Goal: Information Seeking & Learning: Learn about a topic

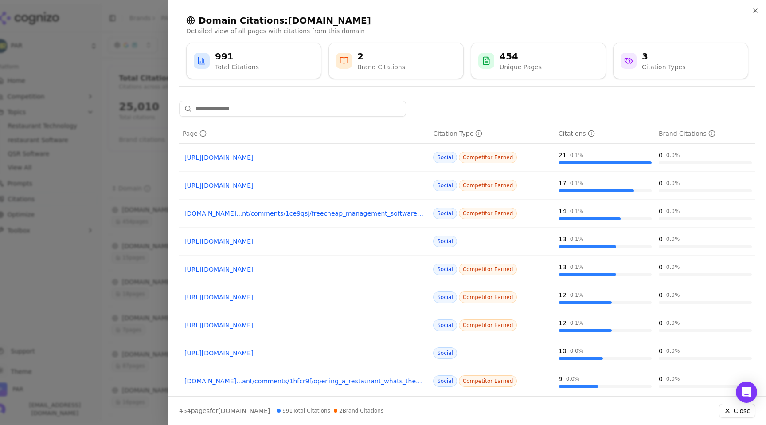
scroll to position [110, 0]
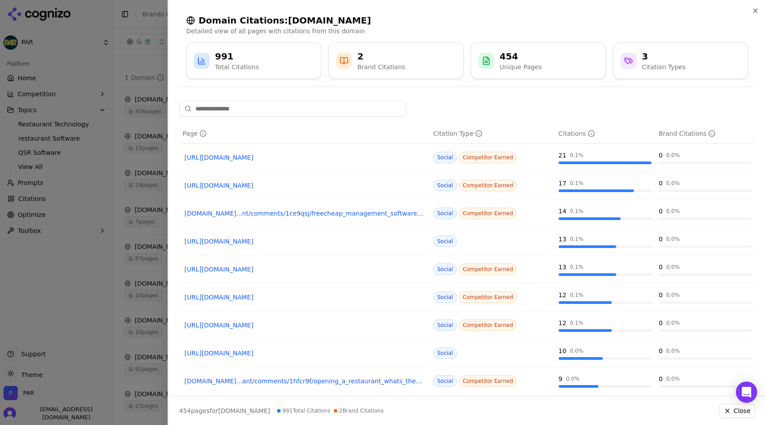
click at [127, 259] on div at bounding box center [383, 212] width 766 height 425
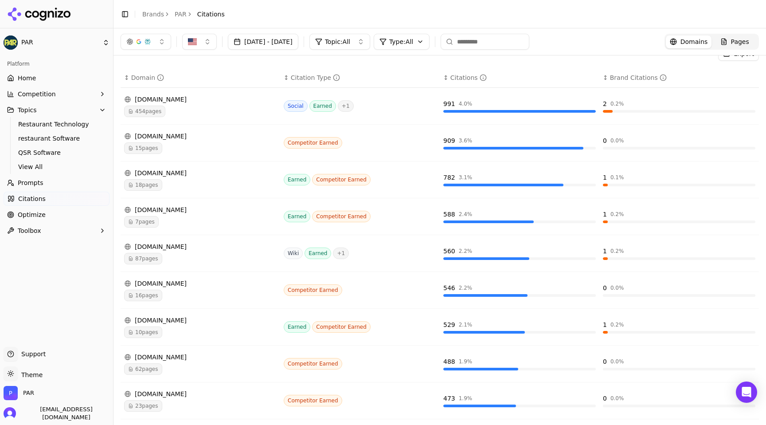
click at [55, 94] on button "Competition" at bounding box center [57, 94] width 106 height 14
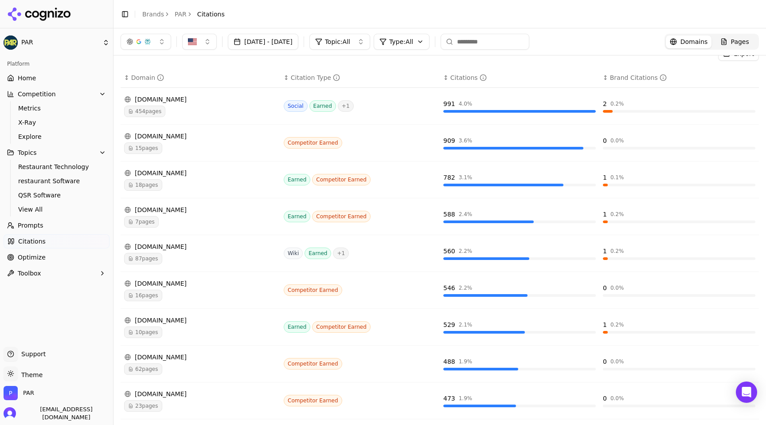
click at [54, 94] on button "Competition" at bounding box center [57, 94] width 106 height 14
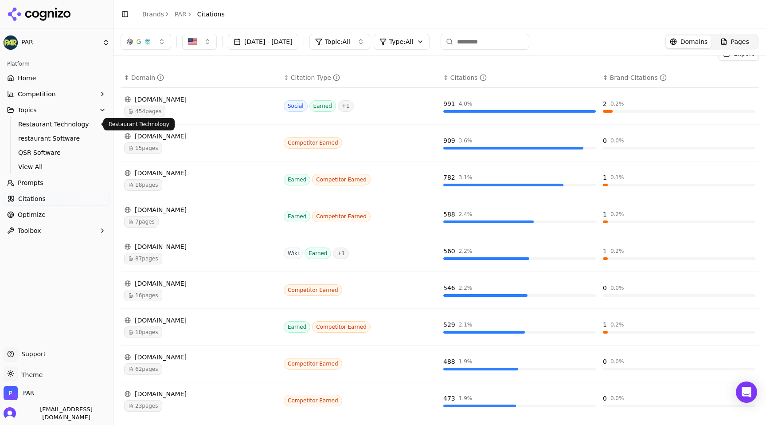
click at [52, 126] on span "Restaurant Technology" at bounding box center [56, 124] width 77 height 9
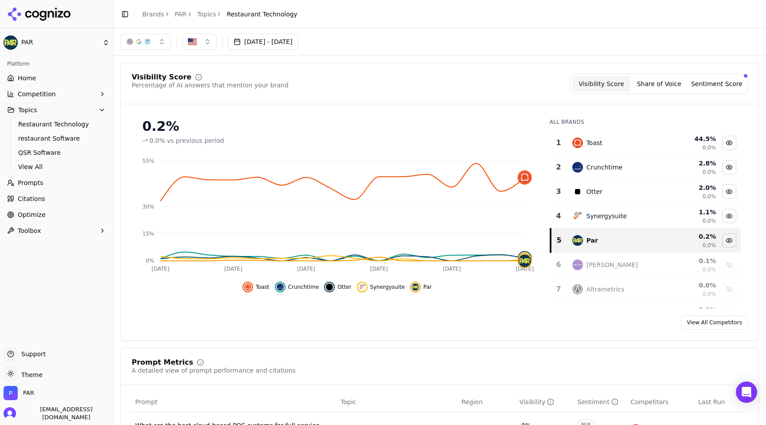
click at [256, 16] on span "Restaurant Technology" at bounding box center [262, 14] width 71 height 9
click at [57, 163] on span "View All" at bounding box center [56, 166] width 77 height 9
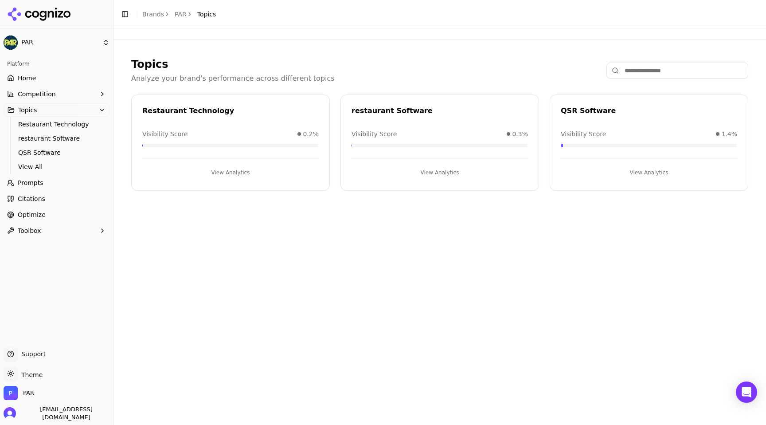
click at [655, 65] on input at bounding box center [678, 71] width 142 height 16
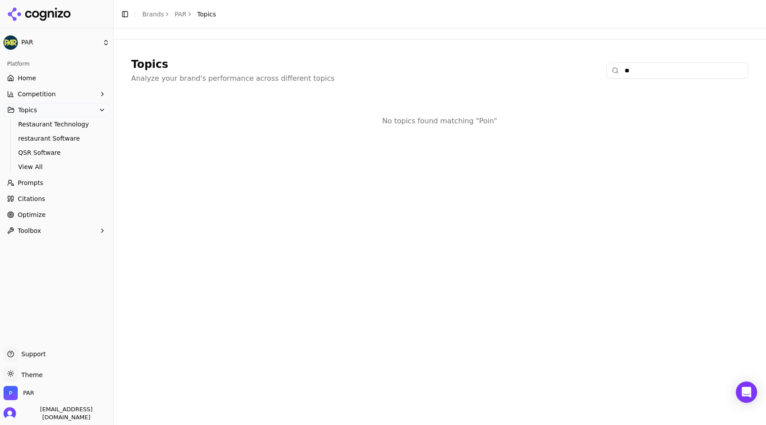
type input "*"
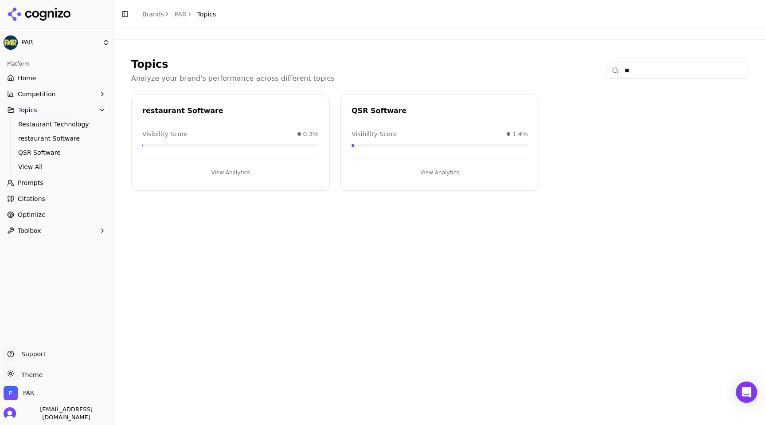
type input "*"
click at [204, 16] on span "Topics" at bounding box center [206, 14] width 19 height 9
click at [103, 107] on icon "button" at bounding box center [101, 109] width 7 height 7
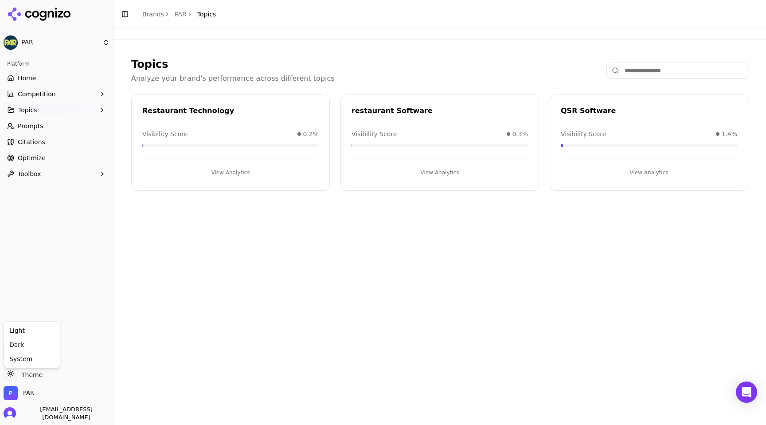
click at [34, 376] on html "PAR Platform Home Competition Topics Prompts Citations Optimize Toolbox Support…" at bounding box center [383, 212] width 766 height 425
click at [51, 358] on div "System" at bounding box center [32, 359] width 52 height 14
click at [61, 300] on div "Platform Home Competition Topics Prompts Citations Optimize Toolbox" at bounding box center [56, 198] width 113 height 290
click at [66, 124] on link "Prompts" at bounding box center [57, 126] width 106 height 14
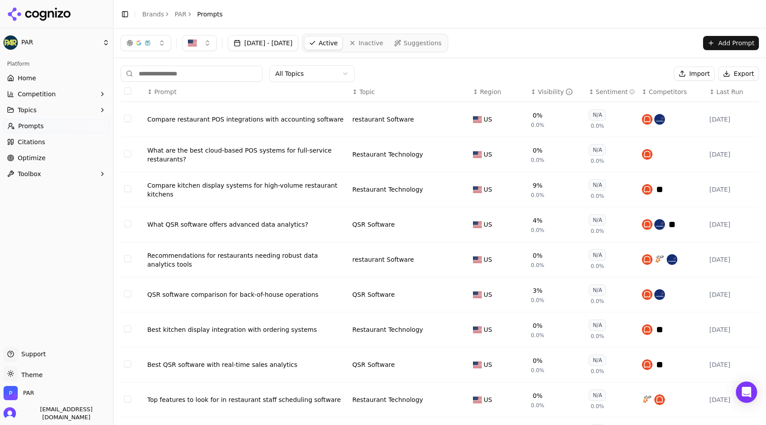
click at [68, 158] on link "Optimize" at bounding box center [57, 158] width 106 height 14
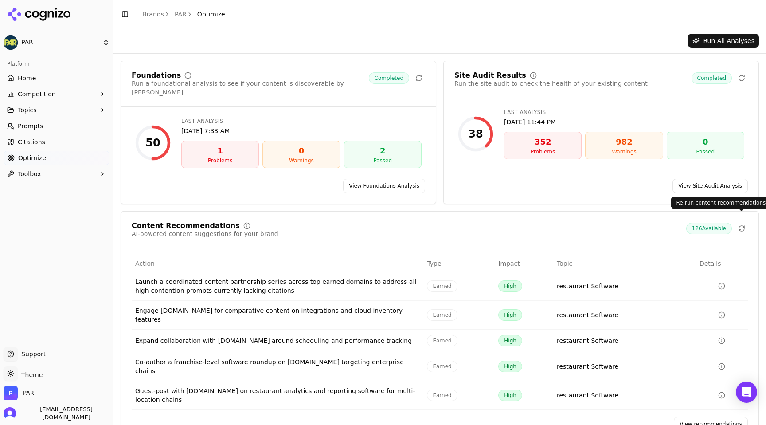
click at [743, 225] on icon at bounding box center [741, 228] width 7 height 7
click at [36, 79] on link "Home" at bounding box center [57, 78] width 106 height 14
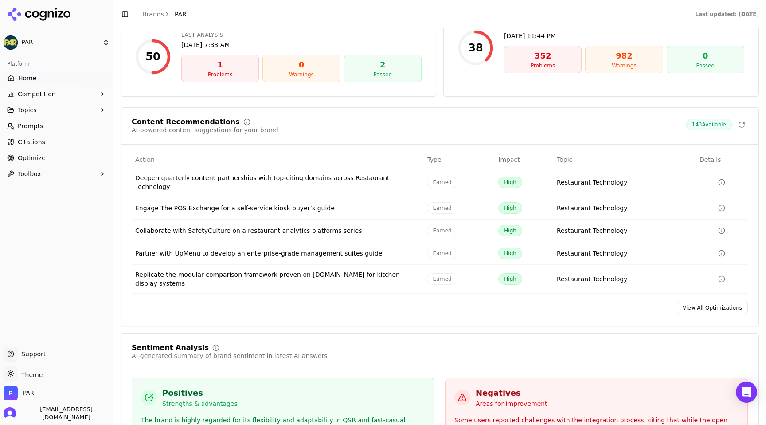
scroll to position [1218, 0]
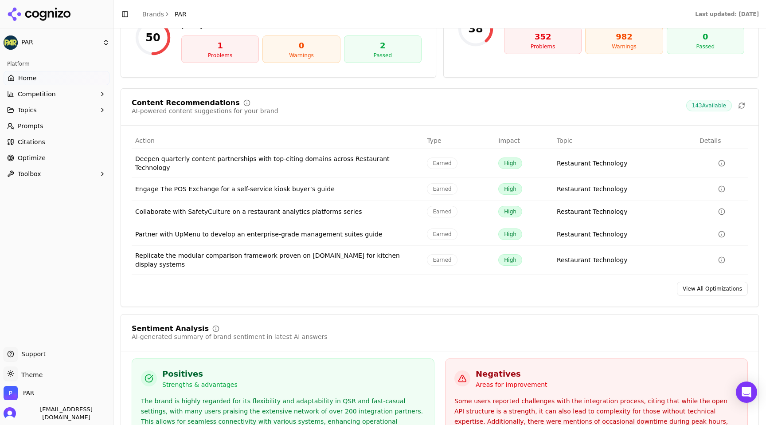
click at [719, 282] on link "View All Optimizations" at bounding box center [712, 289] width 71 height 14
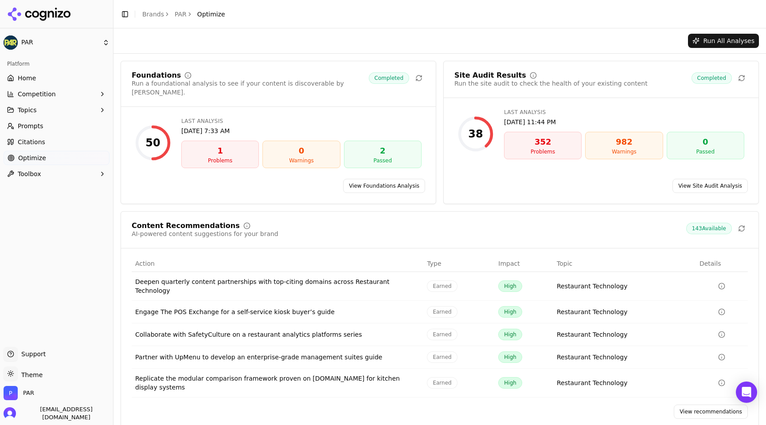
click at [374, 277] on div "Deepen quarterly content partnerships with top-citing domains across Restaurant…" at bounding box center [277, 286] width 285 height 18
click at [399, 277] on div "Deepen quarterly content partnerships with top-citing domains across Restaurant…" at bounding box center [277, 286] width 285 height 18
click at [392, 277] on div "Deepen quarterly content partnerships with top-citing domains across Restaurant…" at bounding box center [277, 286] width 285 height 18
click at [696, 404] on link "View recommendations" at bounding box center [711, 411] width 74 height 14
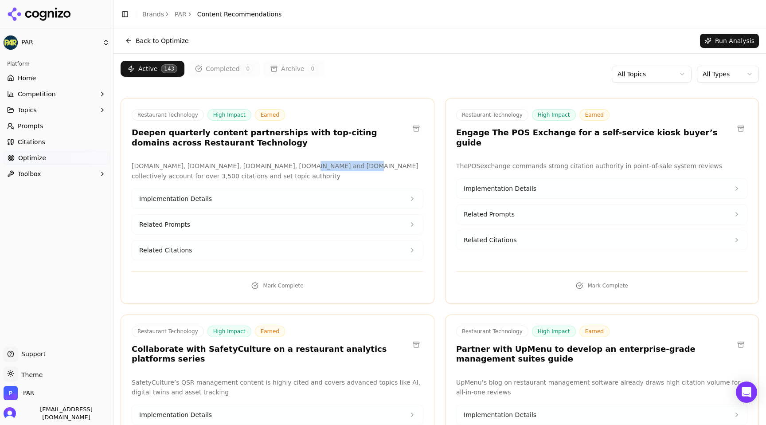
drag, startPoint x: 296, startPoint y: 166, endPoint x: 346, endPoint y: 165, distance: 50.1
click at [346, 165] on p "[DOMAIN_NAME], [DOMAIN_NAME], [DOMAIN_NAME], [DOMAIN_NAME] and [DOMAIN_NAME] co…" at bounding box center [278, 171] width 292 height 20
copy p "[DOMAIN_NAME]"
click at [416, 127] on button at bounding box center [416, 128] width 14 height 14
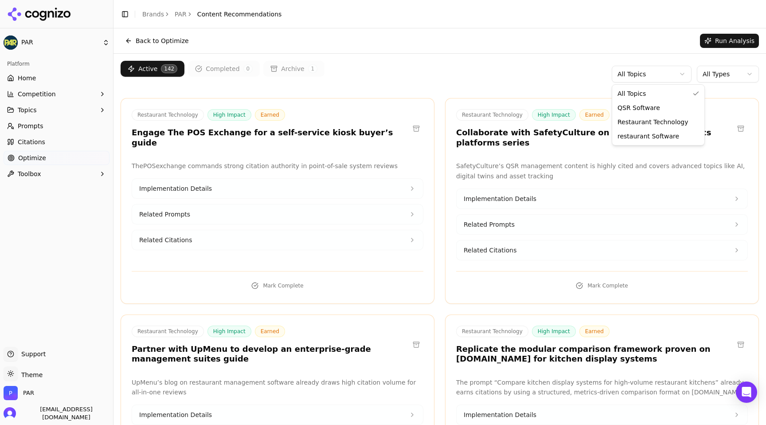
click at [662, 74] on html "PAR Platform Home Competition Topics Prompts Citations Optimize Toolbox Support…" at bounding box center [383, 212] width 766 height 425
click at [730, 74] on html "PAR Platform Home Competition Topics Prompts Citations Optimize Toolbox Support…" at bounding box center [383, 212] width 766 height 425
click at [728, 71] on html "PAR Platform Home Competition Topics Prompts Citations Optimize Toolbox Support…" at bounding box center [383, 212] width 766 height 425
click at [667, 70] on html "PAR Platform Home Competition Topics Prompts Citations Optimize Toolbox Support…" at bounding box center [383, 212] width 766 height 425
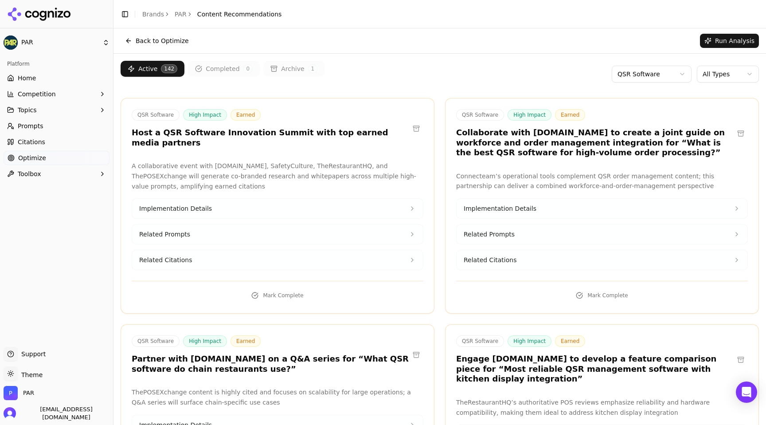
click at [672, 138] on h3 "Collaborate with [DOMAIN_NAME] to create a joint guide on workforce and order m…" at bounding box center [595, 143] width 278 height 30
drag, startPoint x: 521, startPoint y: 132, endPoint x: 581, endPoint y: 129, distance: 60.8
click at [582, 129] on h3 "Collaborate with [DOMAIN_NAME] to create a joint guide on workforce and order m…" at bounding box center [595, 143] width 278 height 30
copy h3 "[DOMAIN_NAME]"
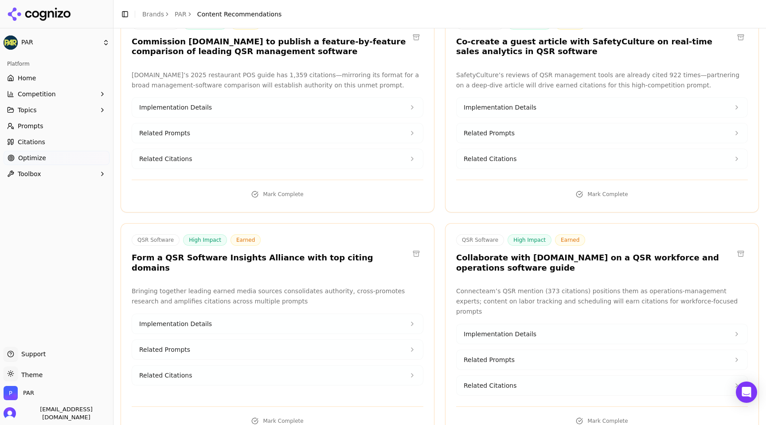
scroll to position [1418, 0]
click at [344, 254] on div "QSR Software High Impact Earned Form a QSR Software Insights Alliance with top …" at bounding box center [278, 330] width 314 height 215
click at [330, 286] on p "Bringing together leading earned media sources consolidates authority, cross-pr…" at bounding box center [278, 296] width 292 height 20
click at [412, 320] on icon at bounding box center [412, 323] width 7 height 7
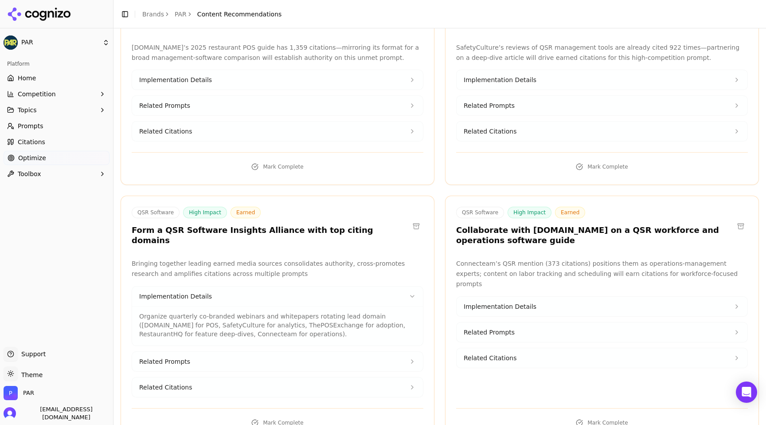
scroll to position [1446, 0]
click at [418, 218] on button at bounding box center [416, 225] width 14 height 14
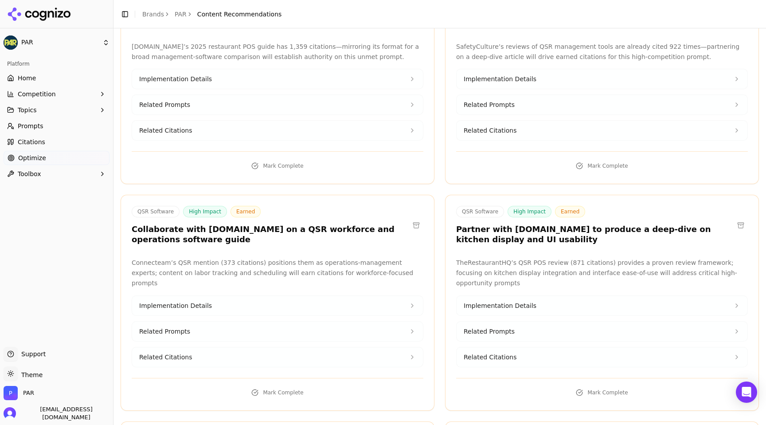
click at [742, 218] on button at bounding box center [741, 225] width 14 height 14
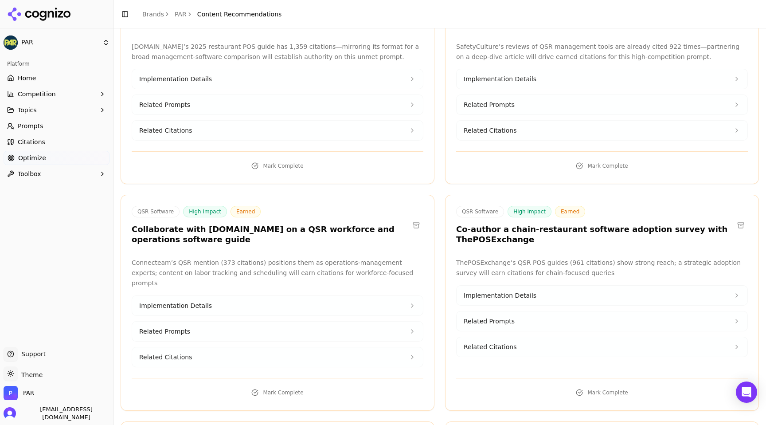
click at [742, 218] on button at bounding box center [741, 225] width 14 height 14
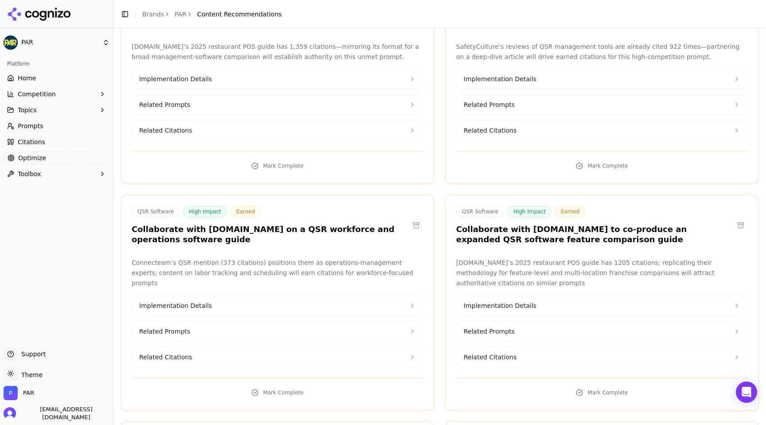
click at [678, 258] on p "[DOMAIN_NAME]’s 2025 restaurant POS guide has 1205 citations; replicating their…" at bounding box center [602, 273] width 292 height 30
click at [587, 296] on button "Implementation Details" at bounding box center [602, 306] width 291 height 20
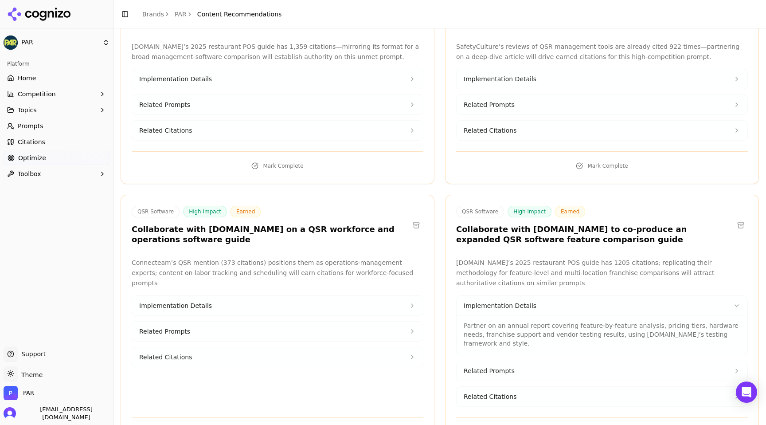
click at [552, 321] on p "Partner on an annual report covering feature-by-feature analysis, pricing tiers…" at bounding box center [602, 334] width 277 height 27
click at [571, 258] on p "[DOMAIN_NAME]’s 2025 restaurant POS guide has 1205 citations; replicating their…" at bounding box center [602, 273] width 292 height 30
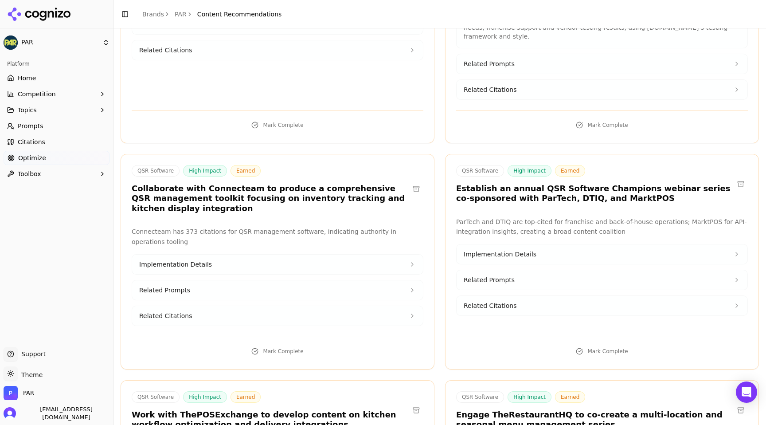
scroll to position [1756, 0]
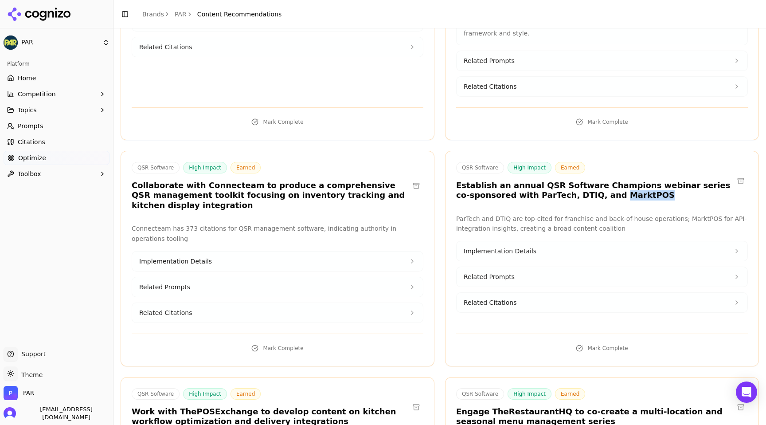
drag, startPoint x: 589, startPoint y: 157, endPoint x: 625, endPoint y: 157, distance: 36.4
click at [625, 180] on h3 "Establish an annual QSR Software Champions webinar series co-sponsored with Par…" at bounding box center [595, 190] width 278 height 20
copy h3 "MarktPOS"
click at [743, 174] on button at bounding box center [741, 181] width 14 height 14
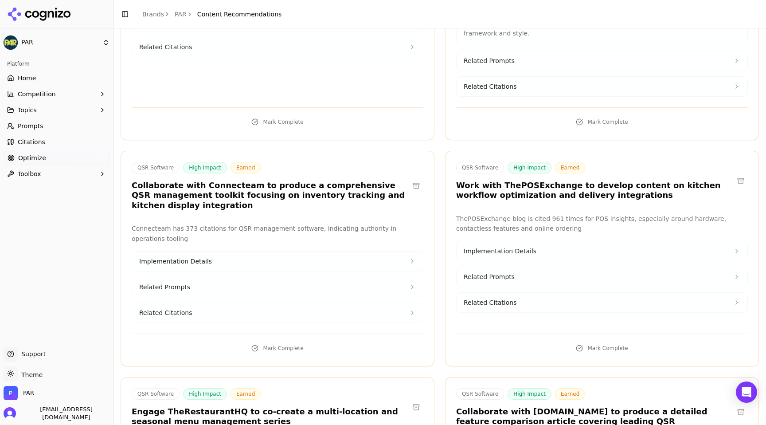
click at [743, 174] on button at bounding box center [741, 181] width 14 height 14
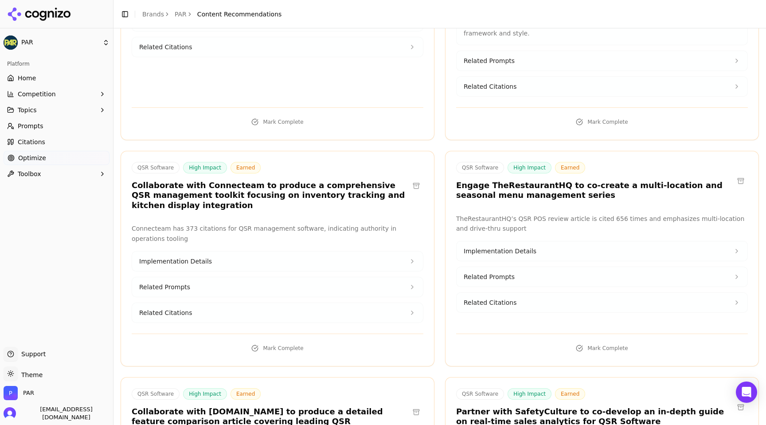
click at [416, 179] on button at bounding box center [416, 186] width 14 height 14
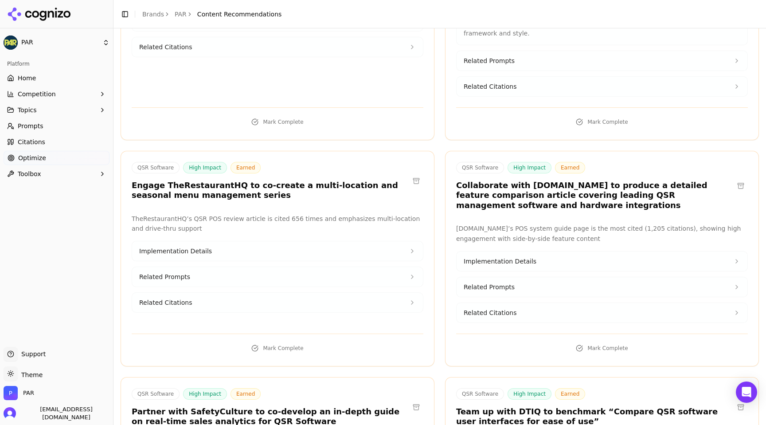
click at [417, 174] on button at bounding box center [416, 181] width 14 height 14
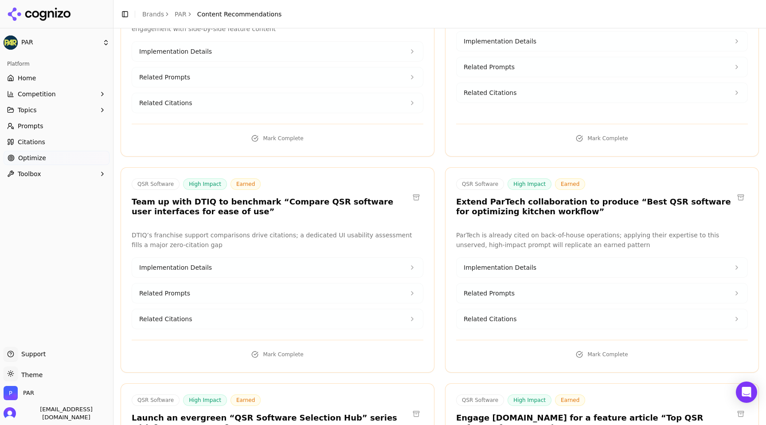
scroll to position [1970, 0]
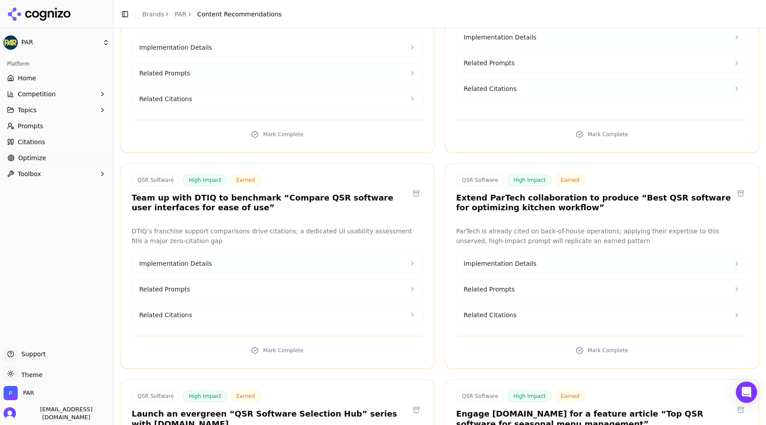
click at [418, 186] on button at bounding box center [416, 193] width 14 height 14
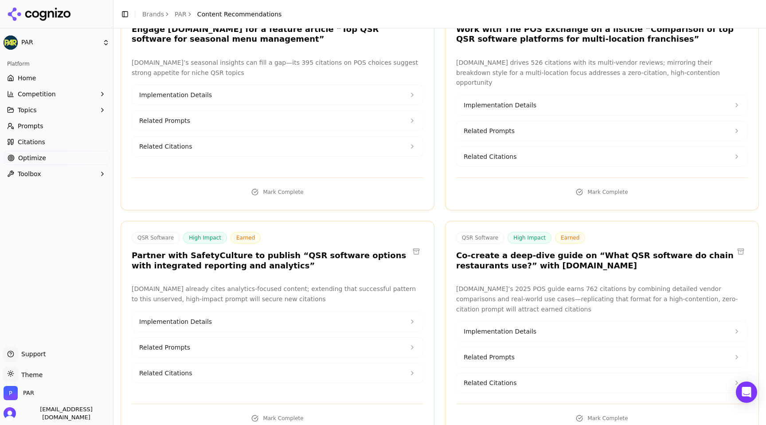
scroll to position [2365, 0]
click at [415, 243] on button at bounding box center [416, 250] width 14 height 14
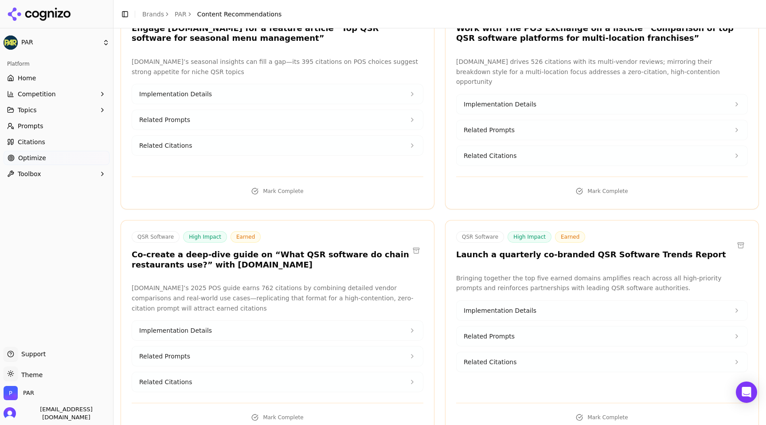
click at [617, 301] on button "Implementation Details" at bounding box center [602, 311] width 291 height 20
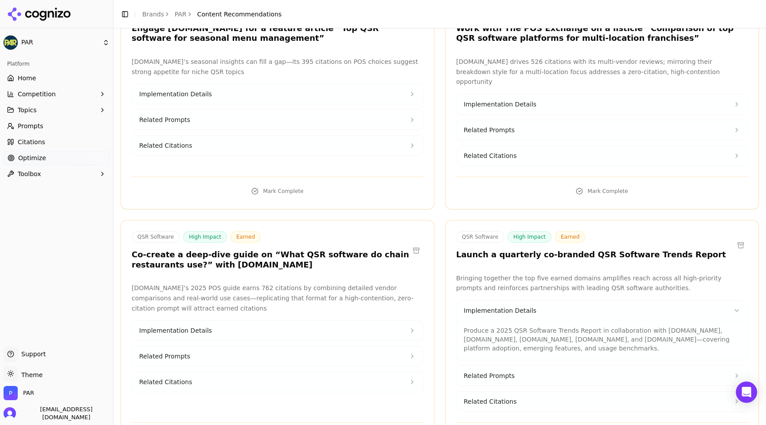
click at [741, 238] on button at bounding box center [741, 245] width 14 height 14
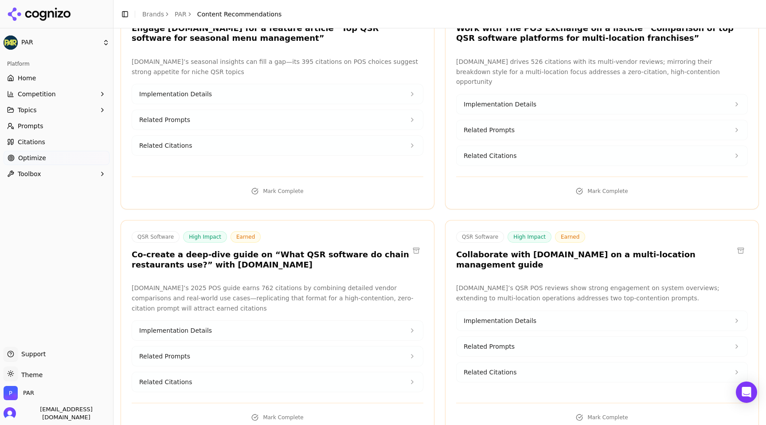
click at [740, 231] on div "QSR Software High Impact Earned Collaborate with [DOMAIN_NAME] on a multi-locat…" at bounding box center [602, 250] width 292 height 39
click at [740, 243] on button at bounding box center [741, 250] width 14 height 14
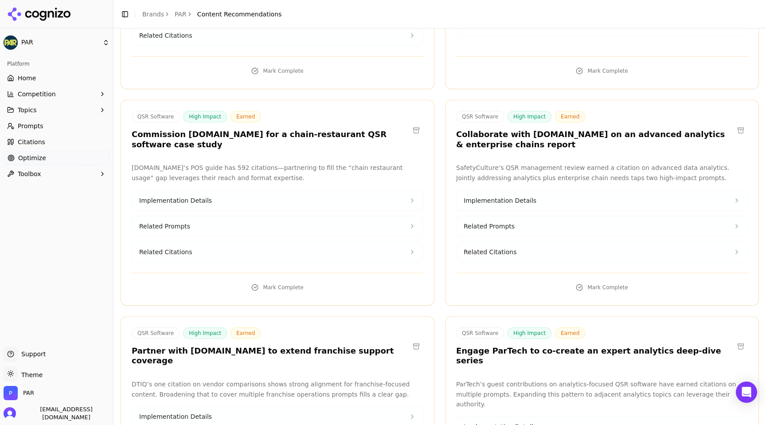
scroll to position [2736, 0]
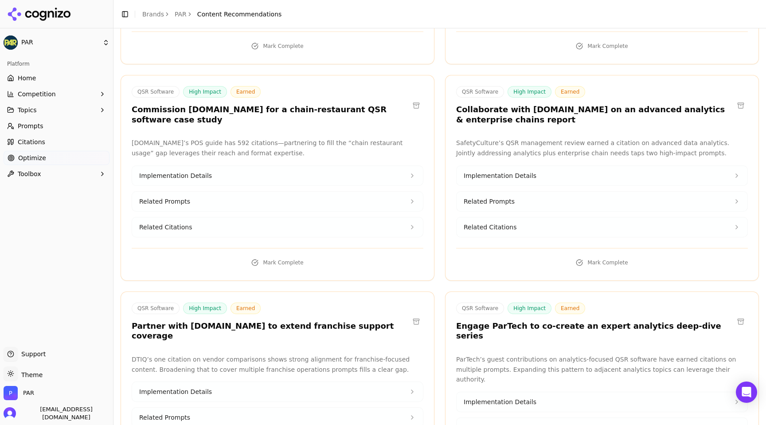
click at [617, 392] on button "Implementation Details" at bounding box center [602, 402] width 291 height 20
click at [613, 417] on p "Pitch a four-part guest post series with ParTech featuring data-driven case stu…" at bounding box center [602, 430] width 277 height 27
click at [742, 314] on button at bounding box center [741, 321] width 14 height 14
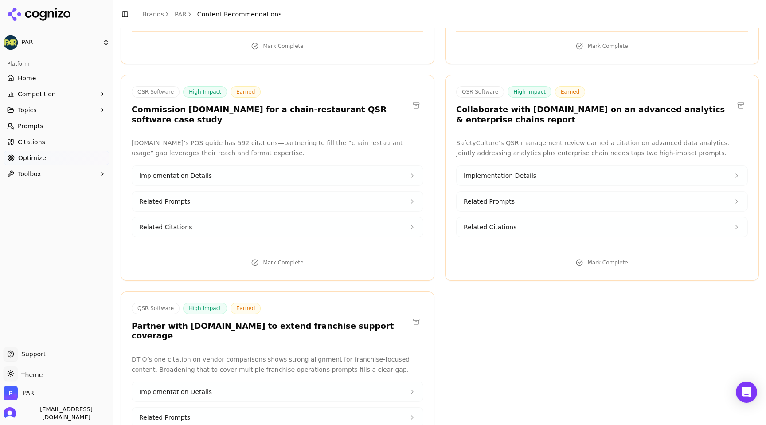
click at [417, 314] on button at bounding box center [416, 321] width 14 height 14
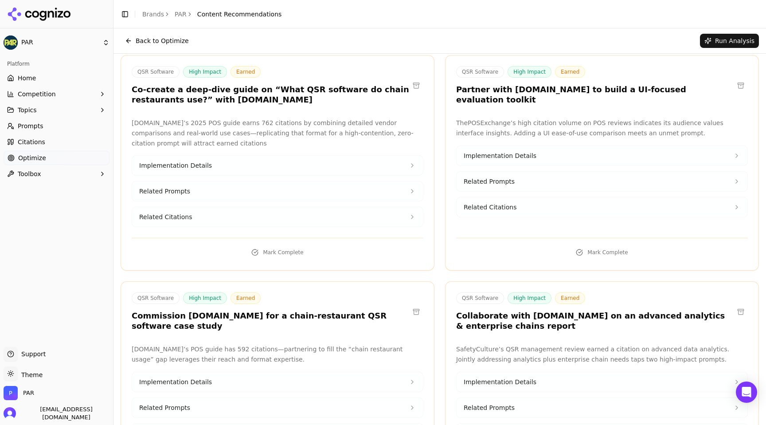
click at [416, 305] on button at bounding box center [416, 312] width 14 height 14
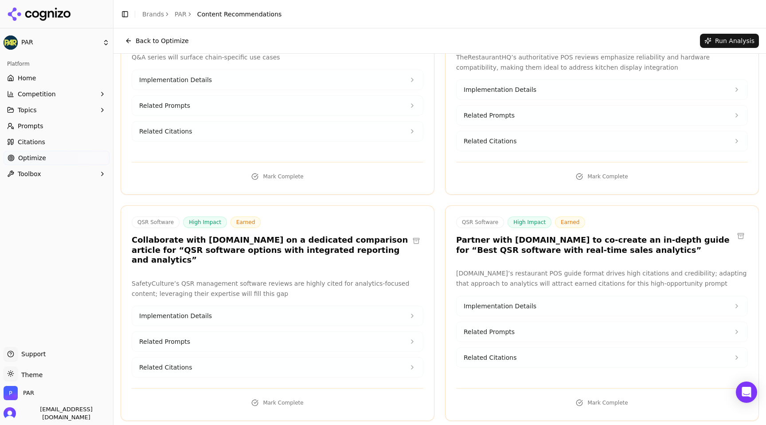
scroll to position [0, 0]
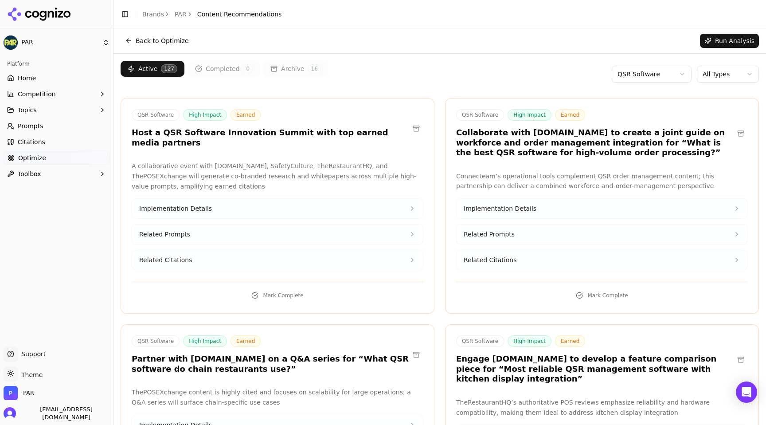
click at [685, 74] on html "PAR Platform Home Competition Topics Prompts Citations Optimize Toolbox Support…" at bounding box center [383, 212] width 766 height 425
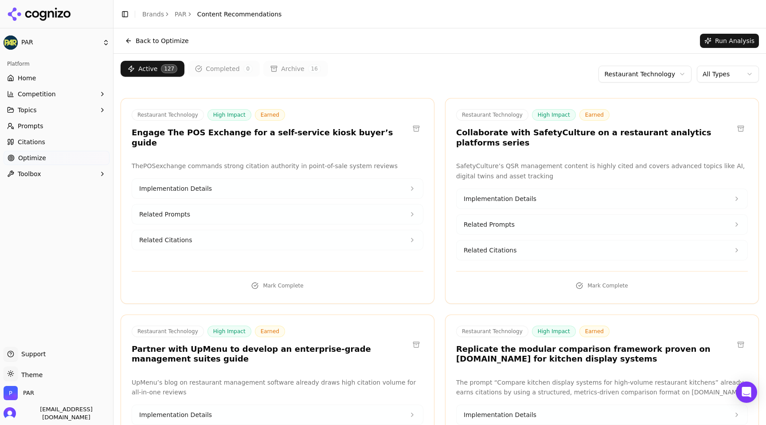
click at [733, 46] on button "Run Analysis" at bounding box center [729, 41] width 59 height 14
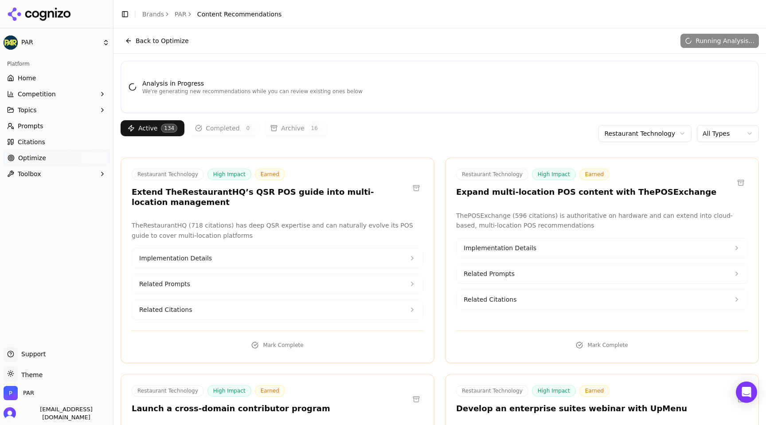
click at [740, 179] on button at bounding box center [741, 183] width 14 height 14
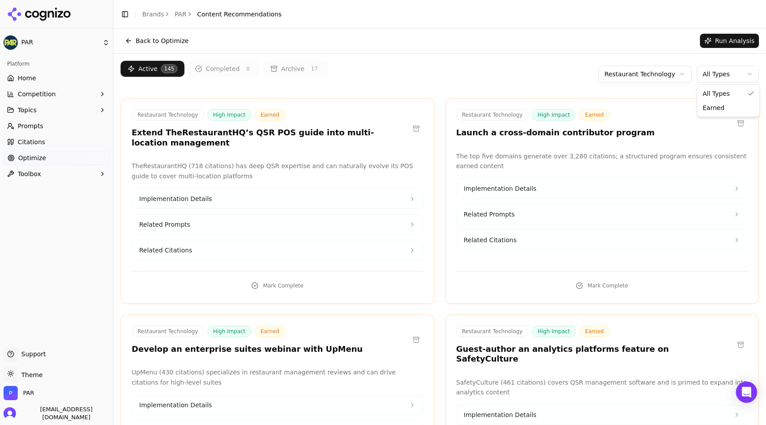
click at [720, 70] on html "PAR Platform Home Competition Topics Prompts Citations Optimize Toolbox Support…" at bounding box center [383, 212] width 766 height 425
click at [720, 73] on html "PAR Platform Home Competition Topics Prompts Citations Optimize Toolbox Support…" at bounding box center [383, 212] width 766 height 425
click at [604, 191] on button "Implementation Details" at bounding box center [602, 189] width 291 height 20
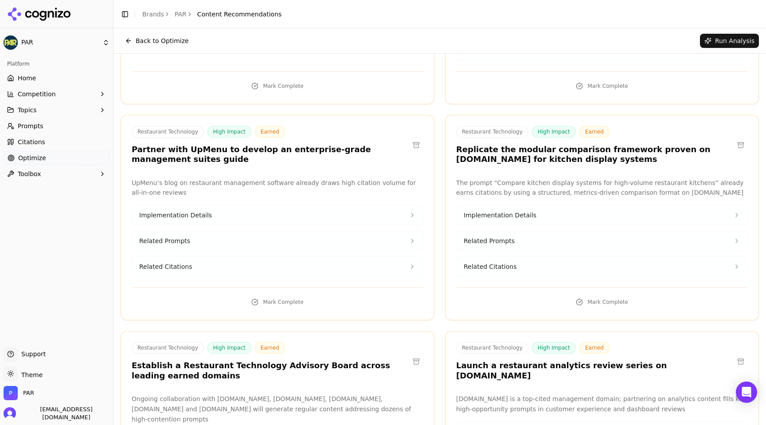
scroll to position [872, 0]
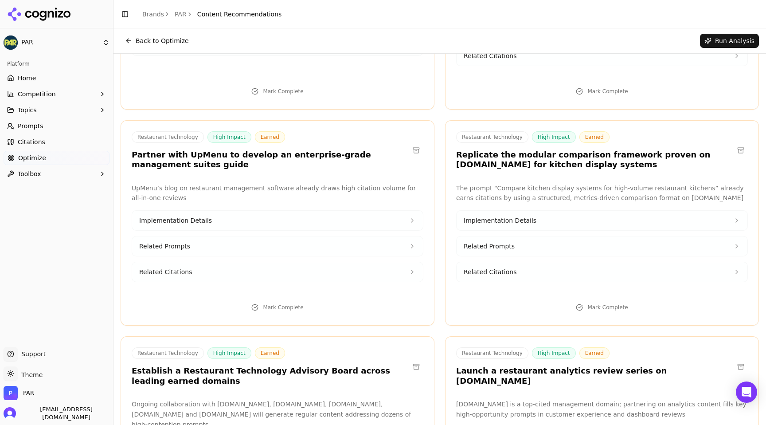
click at [589, 131] on span "Earned" at bounding box center [594, 137] width 30 height 12
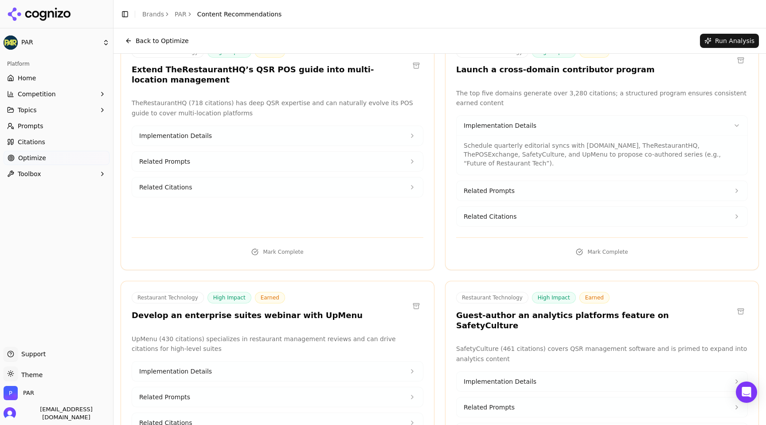
scroll to position [0, 0]
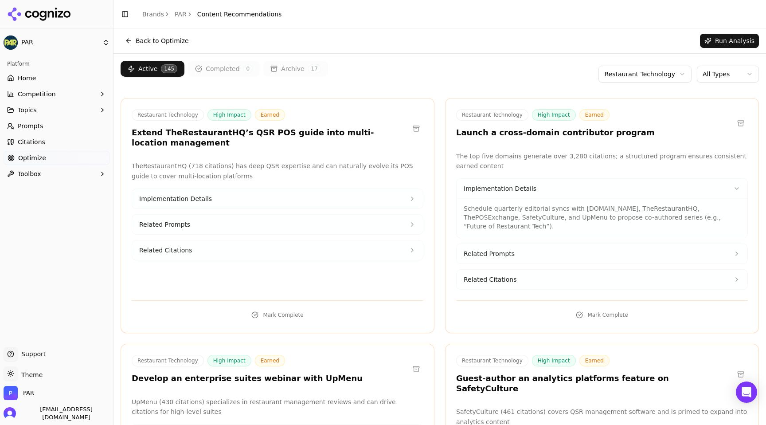
click at [644, 78] on html "PAR Platform Home Competition Topics Prompts Citations Optimize Toolbox Support…" at bounding box center [383, 212] width 766 height 425
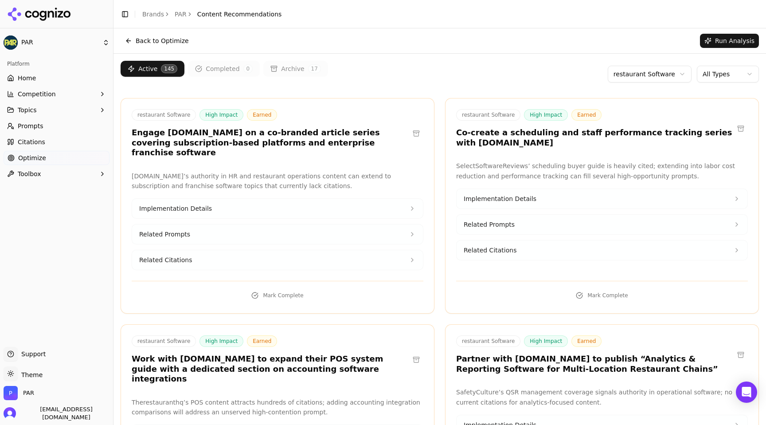
click at [718, 41] on button "Run Analysis" at bounding box center [729, 41] width 59 height 14
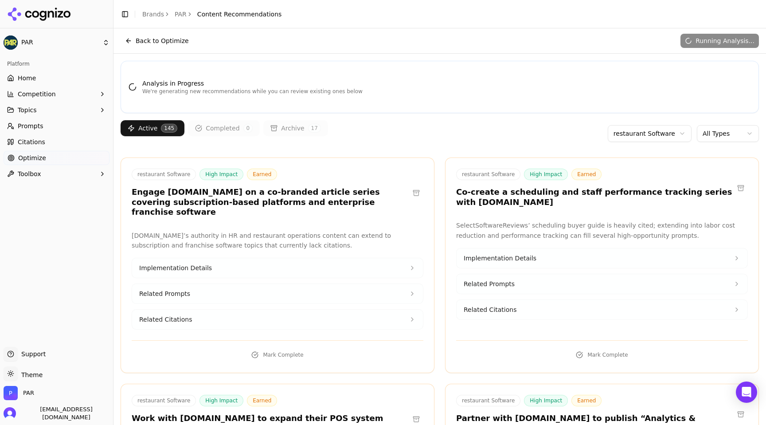
click at [408, 312] on button "Related Citations" at bounding box center [277, 319] width 291 height 20
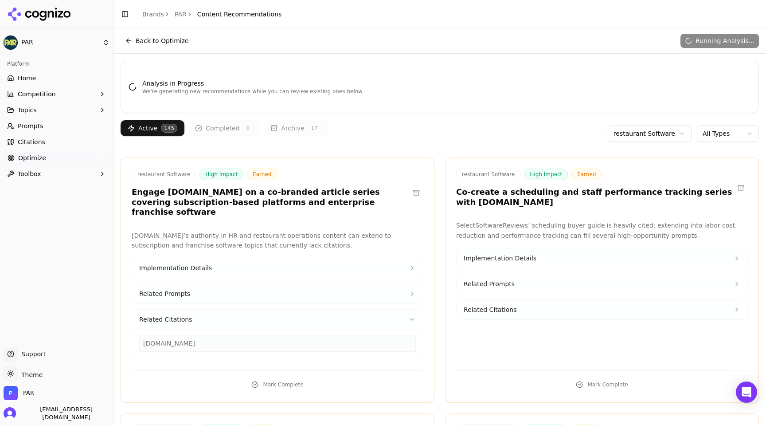
click at [512, 301] on button "Related Citations" at bounding box center [602, 310] width 291 height 20
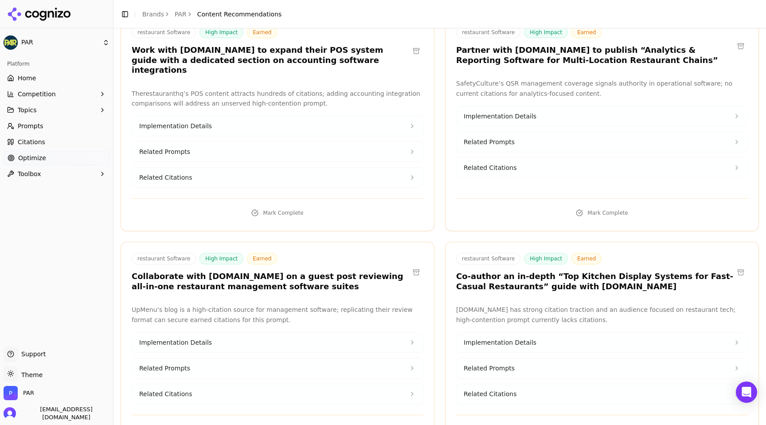
scroll to position [432, 0]
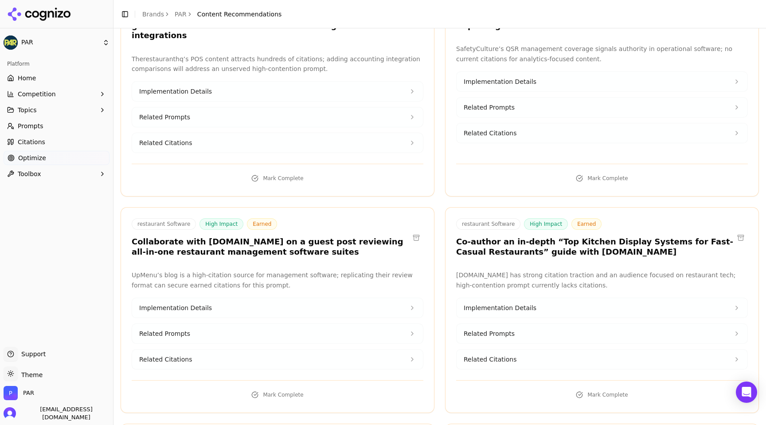
click at [364, 133] on button "Related Citations" at bounding box center [277, 143] width 291 height 20
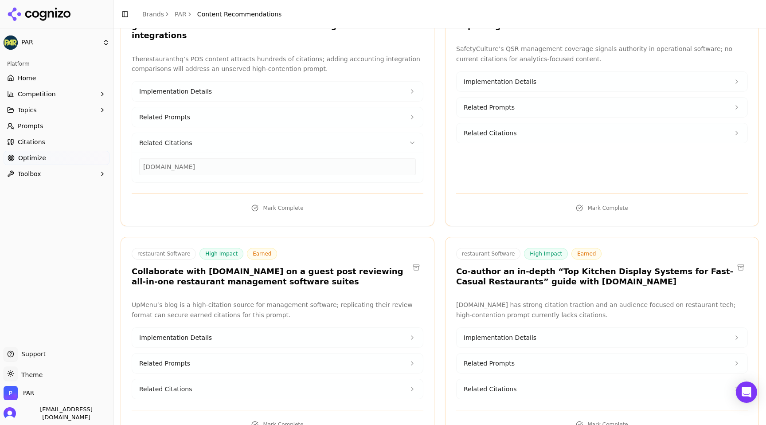
click at [542, 126] on button "Related Citations" at bounding box center [602, 133] width 291 height 20
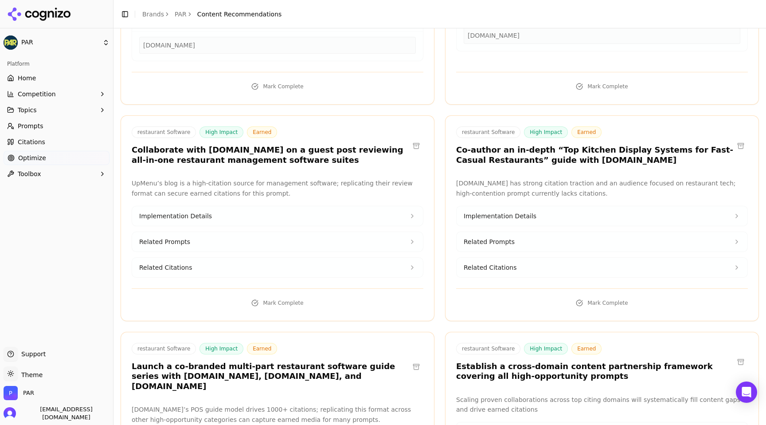
scroll to position [583, 0]
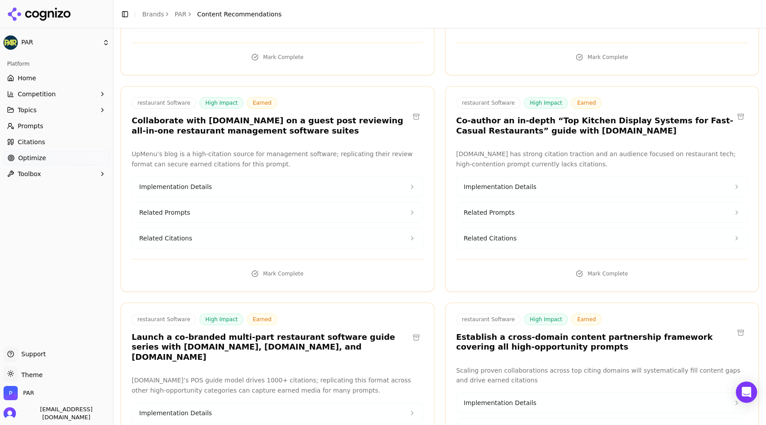
click at [504, 234] on span "Related Citations" at bounding box center [490, 238] width 53 height 9
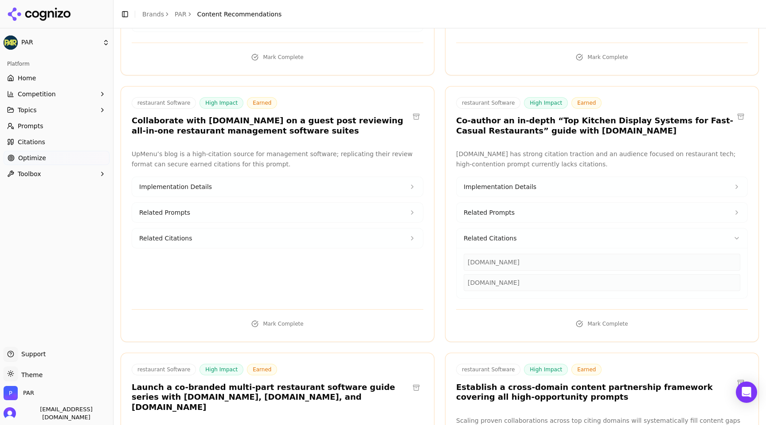
click at [381, 228] on button "Related Citations" at bounding box center [277, 238] width 291 height 20
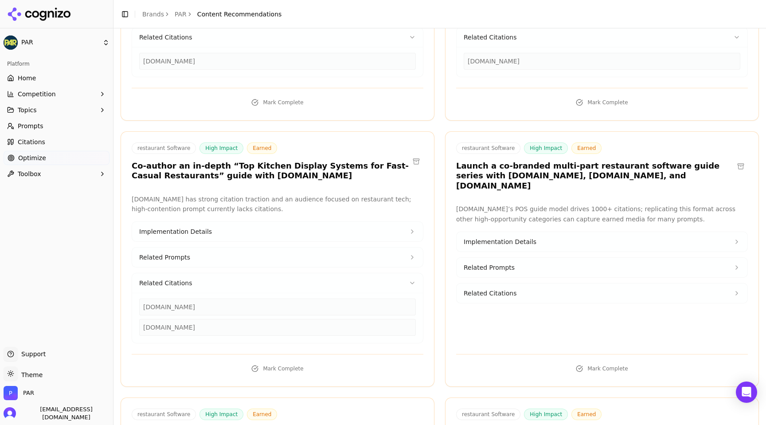
scroll to position [1445, 0]
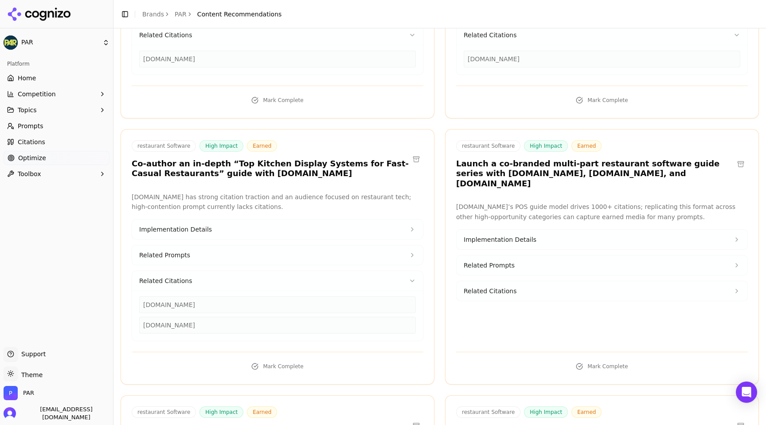
click at [512, 286] on span "Related Citations" at bounding box center [490, 290] width 53 height 9
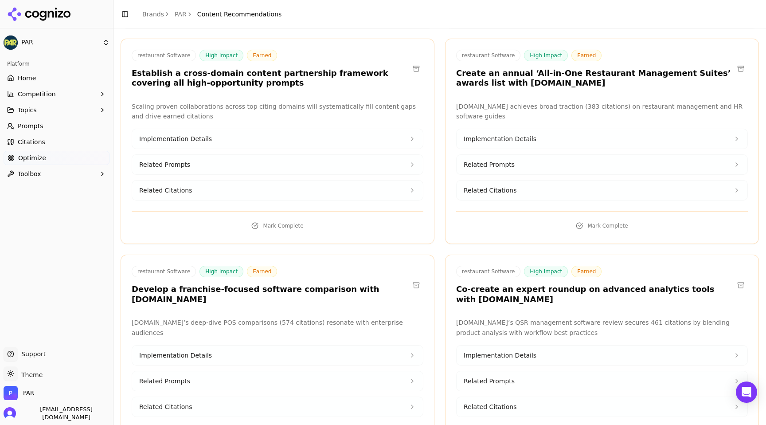
scroll to position [1835, 0]
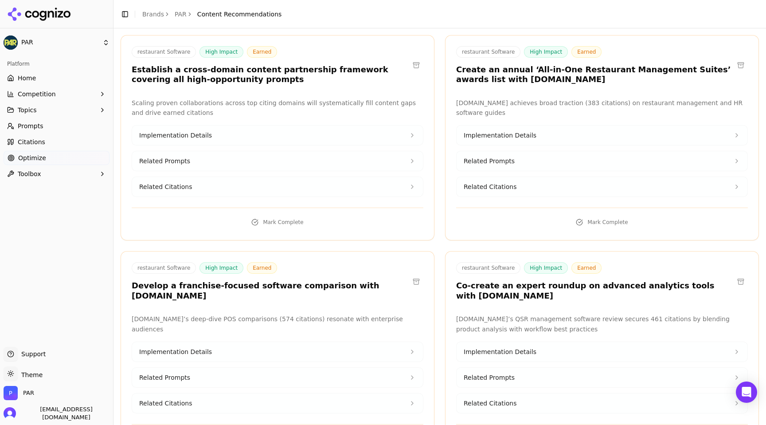
click at [516, 177] on button "Related Citations" at bounding box center [602, 187] width 291 height 20
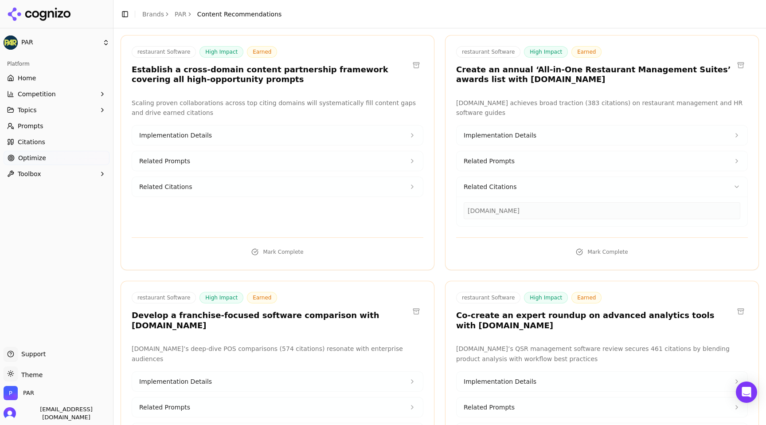
click at [339, 177] on button "Related Citations" at bounding box center [277, 187] width 291 height 20
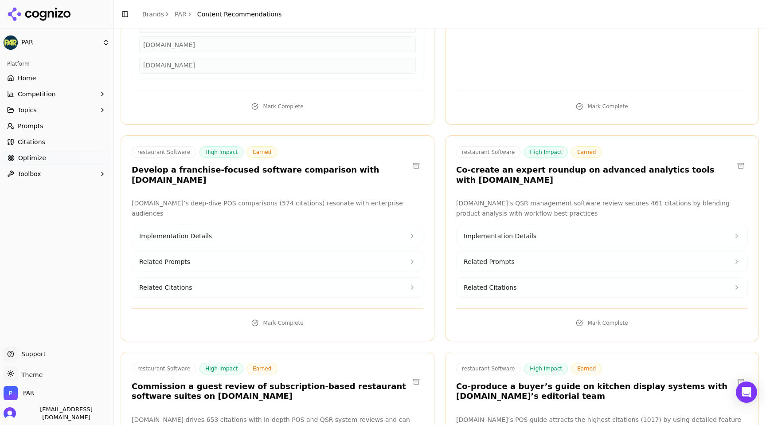
scroll to position [2023, 0]
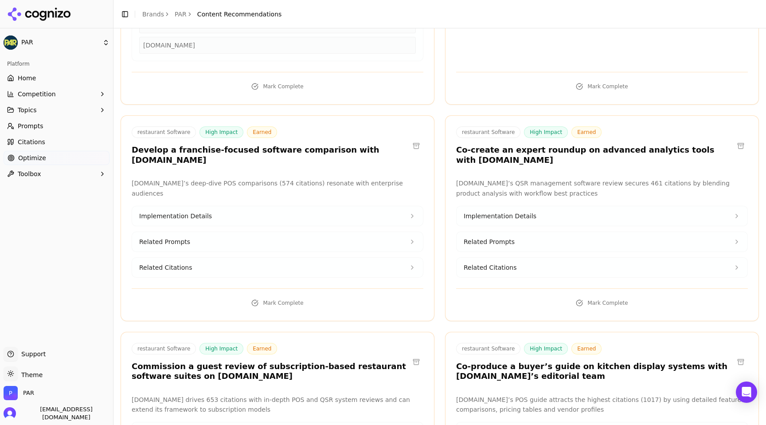
click at [213, 258] on button "Related Citations" at bounding box center [277, 268] width 291 height 20
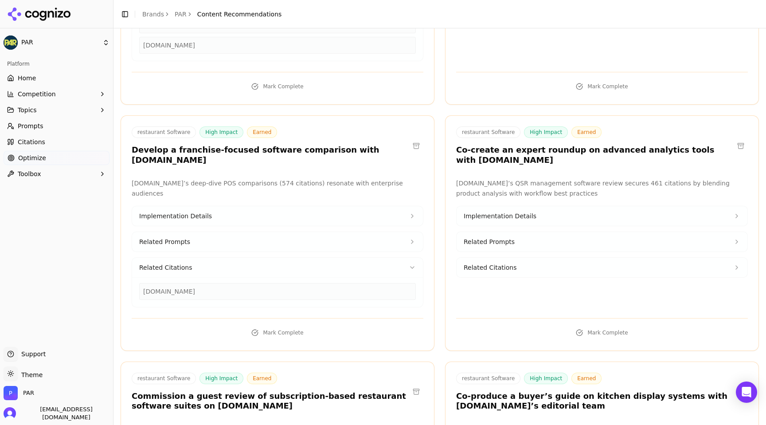
click at [503, 263] on span "Related Citations" at bounding box center [490, 267] width 53 height 9
click at [501, 237] on span "Related Prompts" at bounding box center [489, 241] width 51 height 9
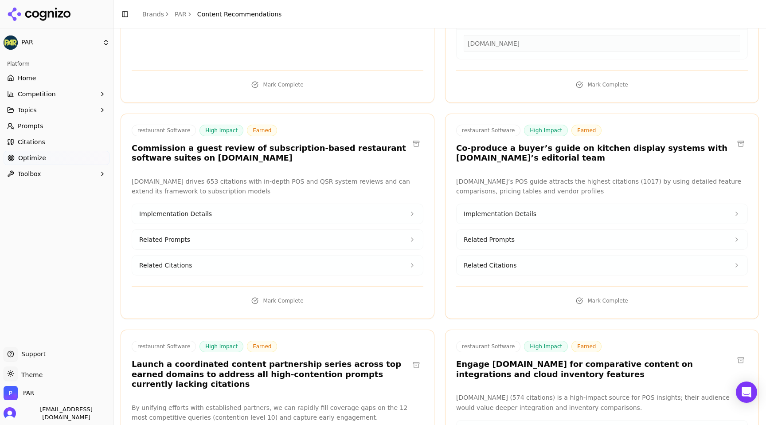
scroll to position [2328, 0]
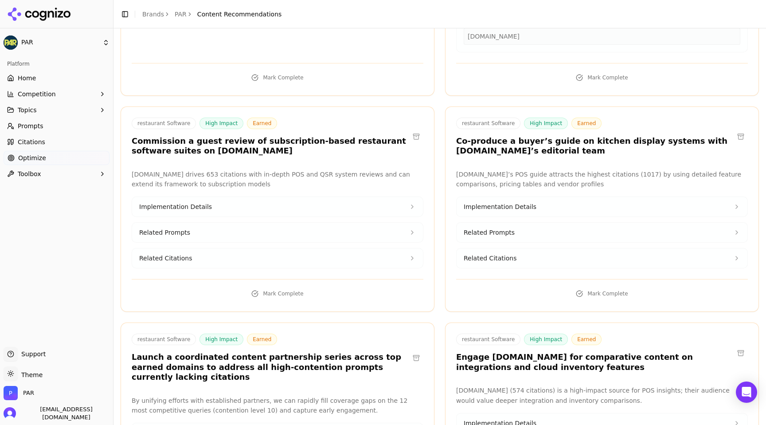
click at [495, 248] on button "Related Citations" at bounding box center [602, 258] width 291 height 20
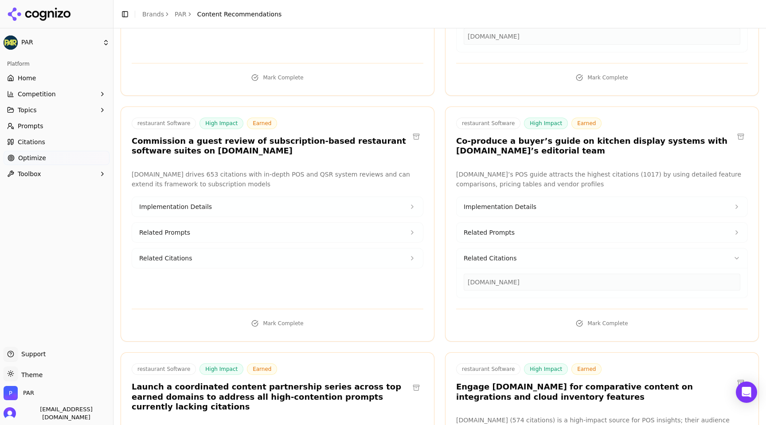
click at [323, 248] on button "Related Citations" at bounding box center [277, 258] width 291 height 20
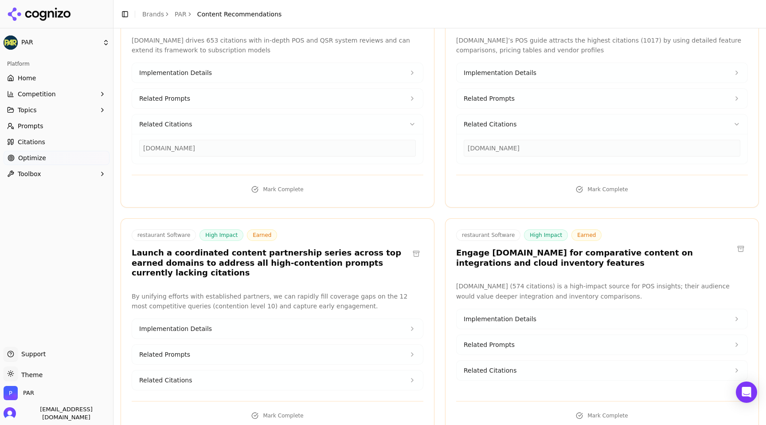
scroll to position [2469, 0]
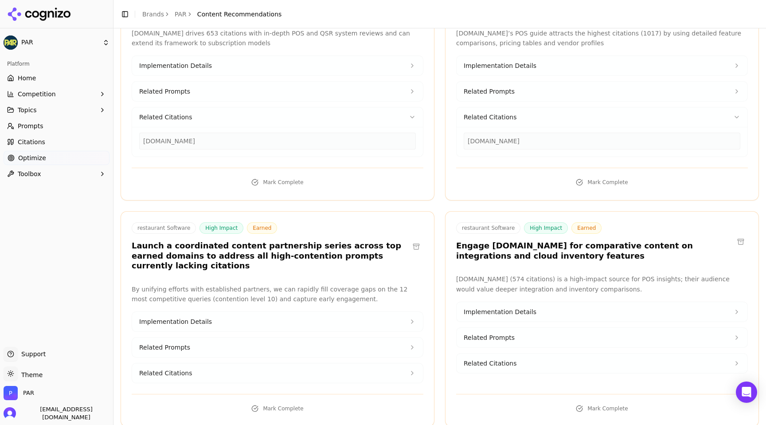
click at [291, 363] on button "Related Citations" at bounding box center [277, 373] width 291 height 20
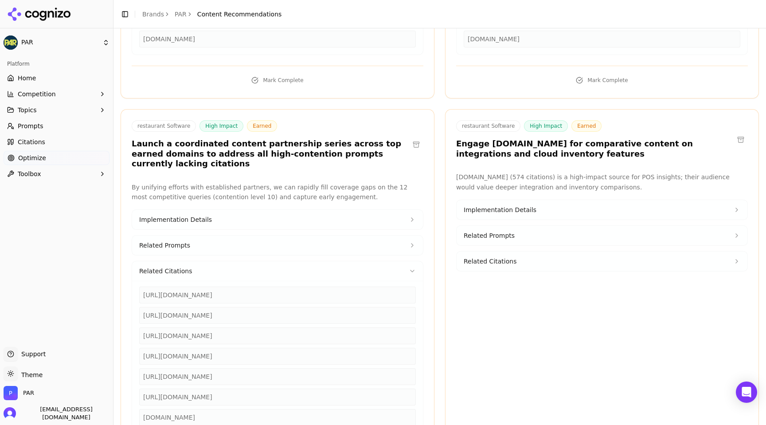
scroll to position [2572, 0]
click at [278, 367] on div "[URL][DOMAIN_NAME]" at bounding box center [277, 375] width 277 height 17
drag, startPoint x: 310, startPoint y: 325, endPoint x: 126, endPoint y: 324, distance: 184.0
click at [126, 324] on div "By unifying efforts with established partners, we can rapidly fill coverage gap…" at bounding box center [277, 306] width 313 height 251
copy div "[URL][DOMAIN_NAME]"
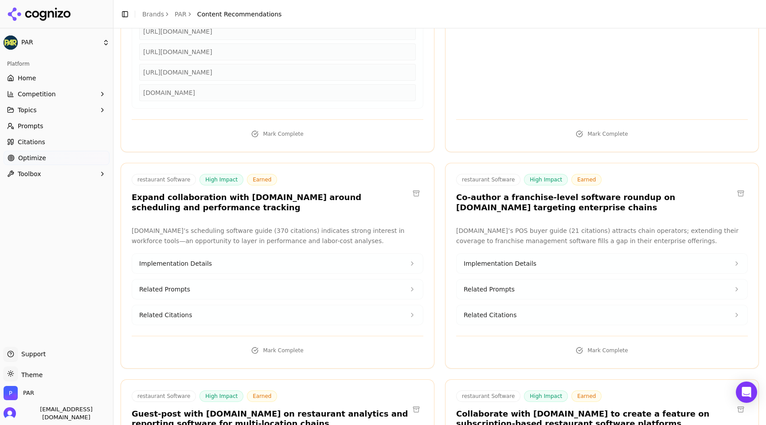
scroll to position [2901, 0]
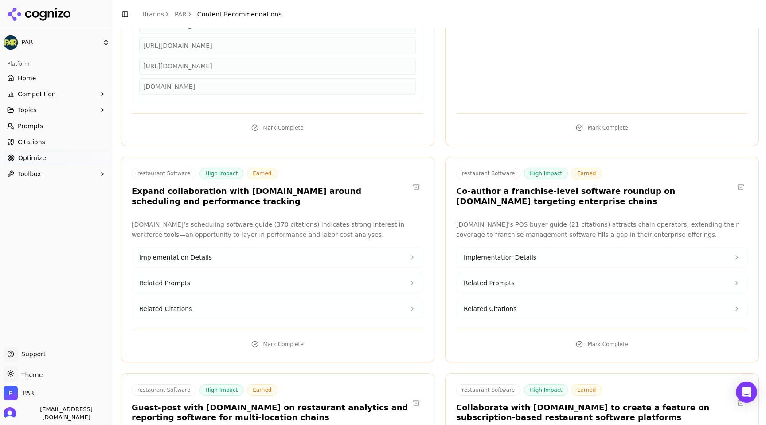
click at [359, 299] on button "Related Citations" at bounding box center [277, 309] width 291 height 20
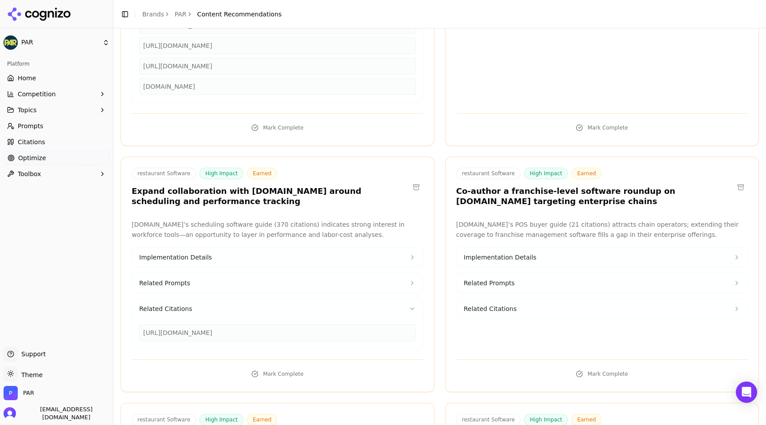
click at [489, 304] on span "Related Citations" at bounding box center [490, 308] width 53 height 9
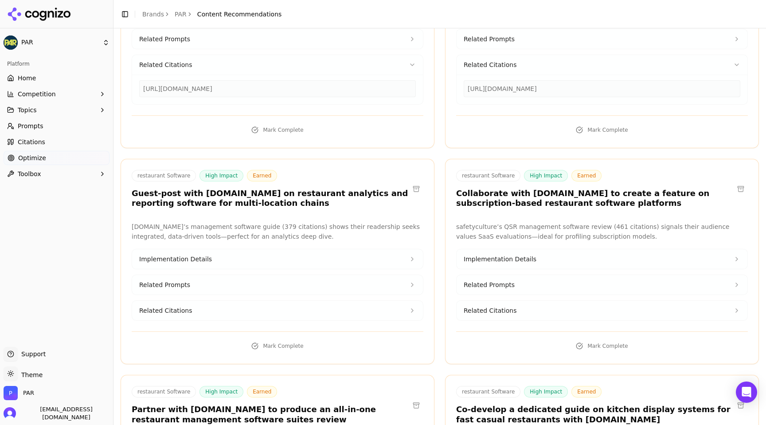
scroll to position [3149, 0]
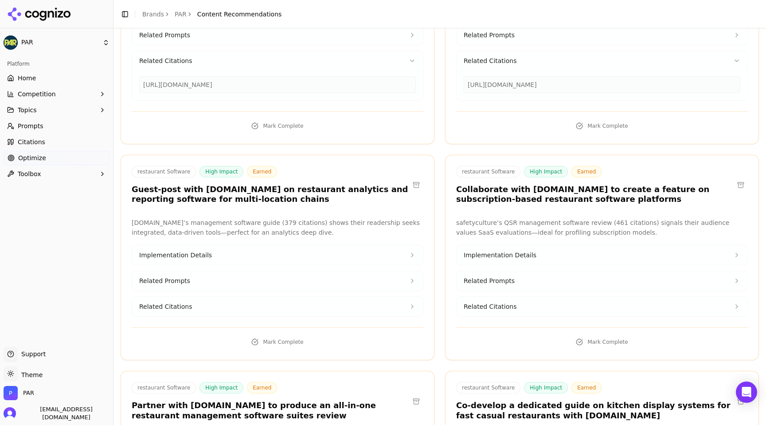
click at [485, 302] on span "Related Citations" at bounding box center [490, 306] width 53 height 9
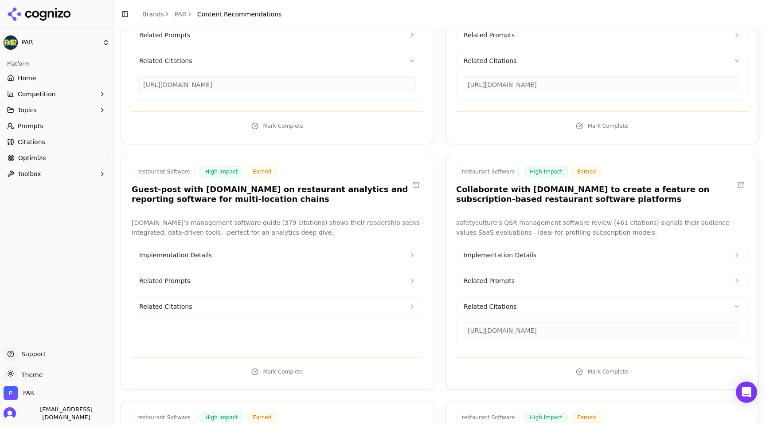
click at [388, 297] on button "Related Citations" at bounding box center [277, 307] width 291 height 20
click at [511, 322] on div "[URL][DOMAIN_NAME]" at bounding box center [602, 330] width 277 height 17
click at [631, 322] on div "[URL][DOMAIN_NAME]" at bounding box center [602, 330] width 277 height 17
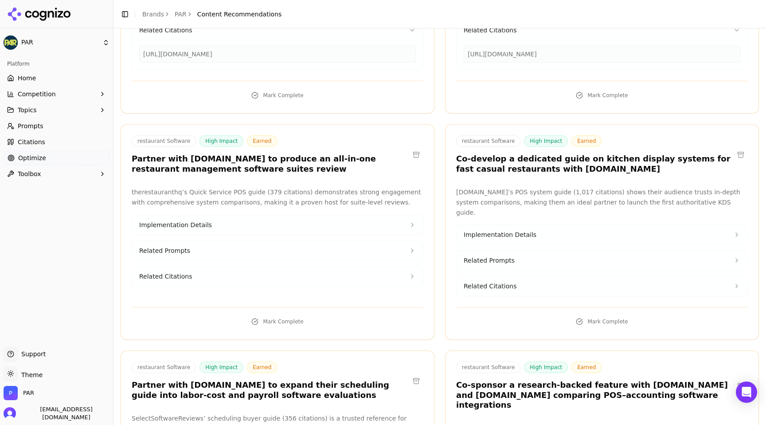
scroll to position [3433, 0]
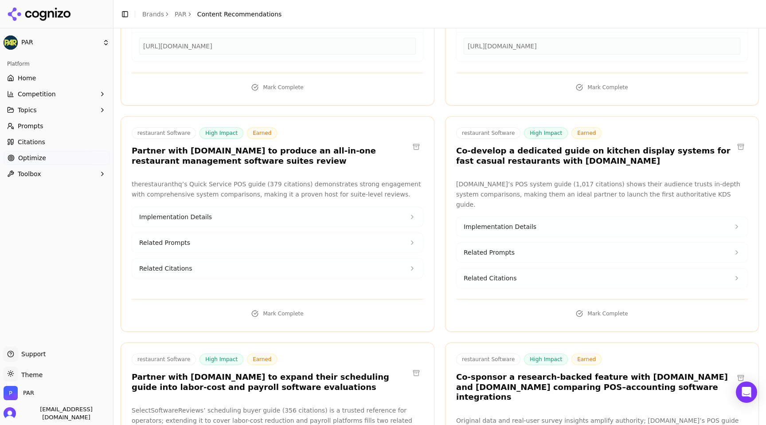
click at [527, 268] on button "Related Citations" at bounding box center [602, 278] width 291 height 20
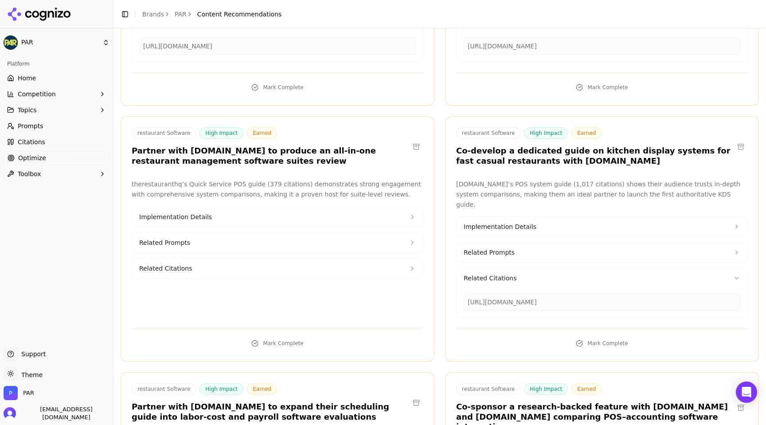
click at [320, 258] on button "Related Citations" at bounding box center [277, 268] width 291 height 20
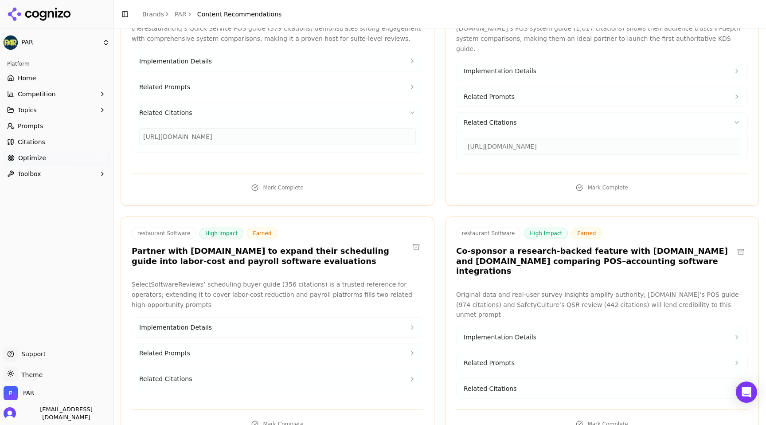
scroll to position [3590, 0]
drag, startPoint x: 369, startPoint y: 84, endPoint x: 137, endPoint y: 83, distance: 231.4
click at [137, 121] on div "[URL][DOMAIN_NAME]" at bounding box center [277, 136] width 291 height 30
copy div "[URL][DOMAIN_NAME]"
click at [269, 368] on button "Related Citations" at bounding box center [277, 378] width 291 height 20
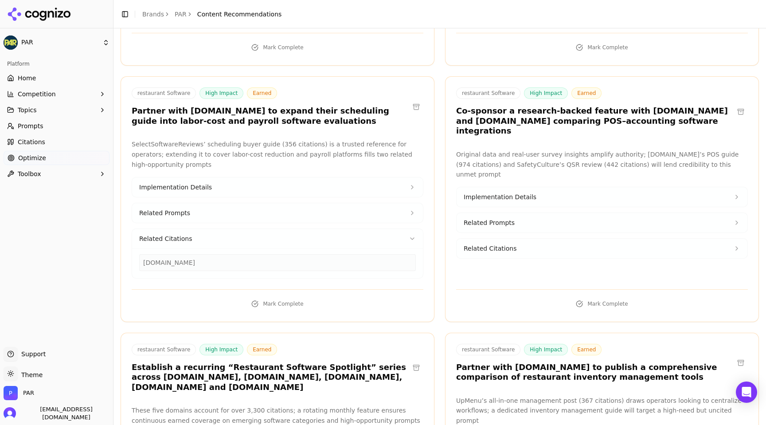
scroll to position [3742, 0]
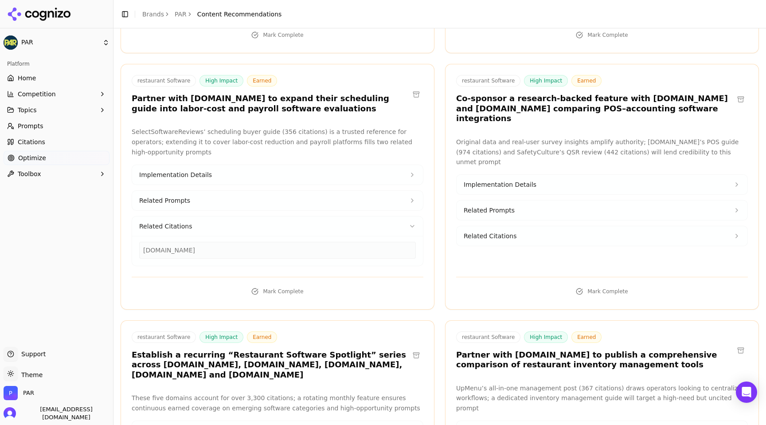
click at [535, 226] on button "Related Citations" at bounding box center [602, 236] width 291 height 20
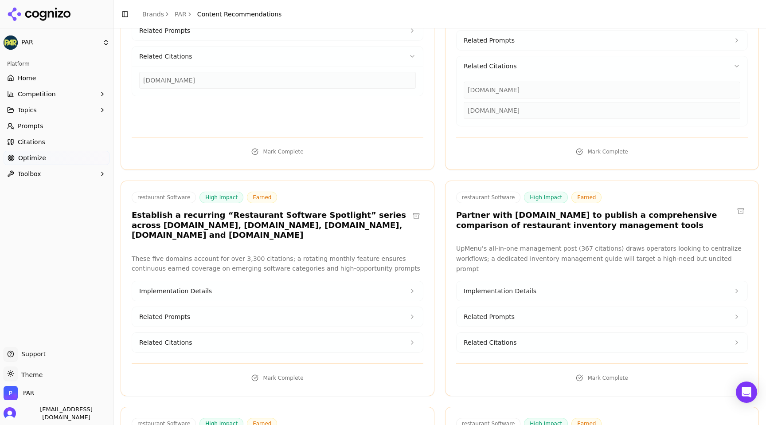
scroll to position [3917, 0]
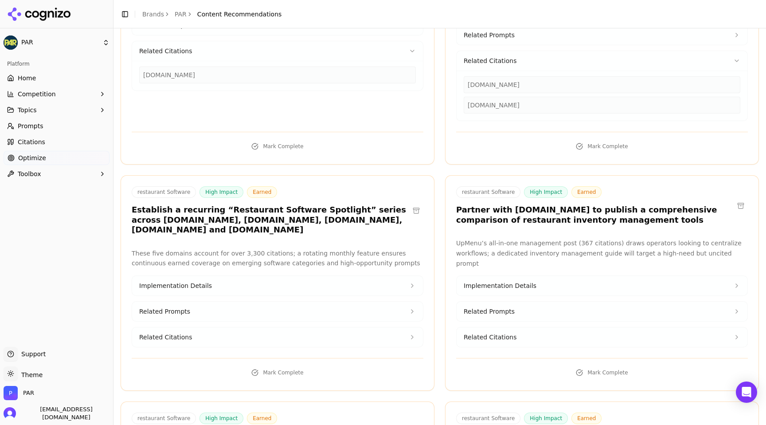
click at [510, 333] on span "Related Citations" at bounding box center [490, 337] width 53 height 9
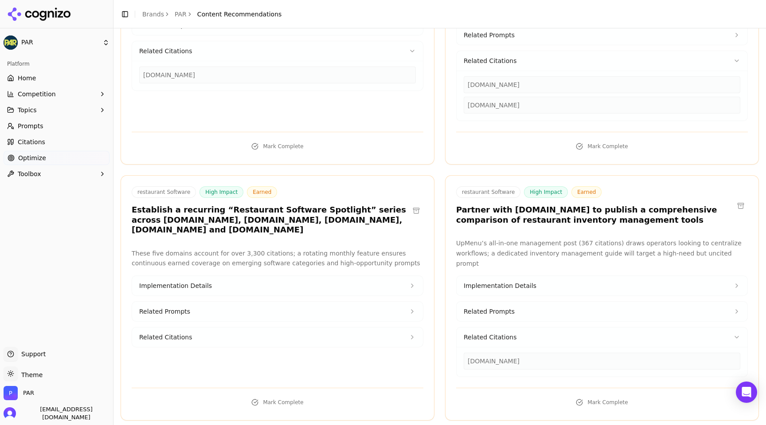
click at [329, 327] on button "Related Citations" at bounding box center [277, 337] width 291 height 20
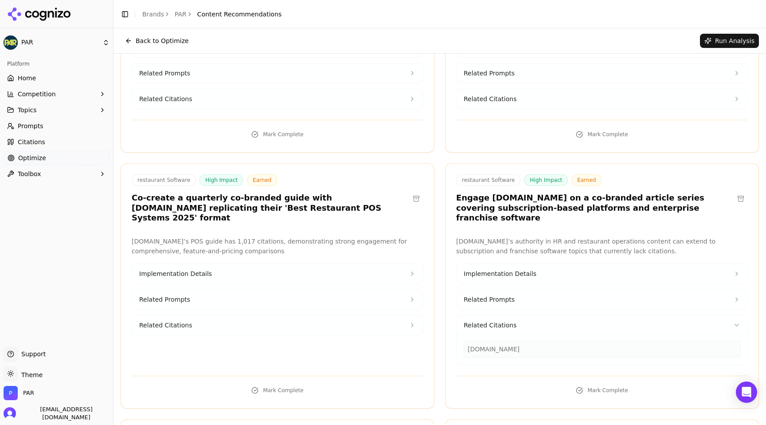
scroll to position [539, 0]
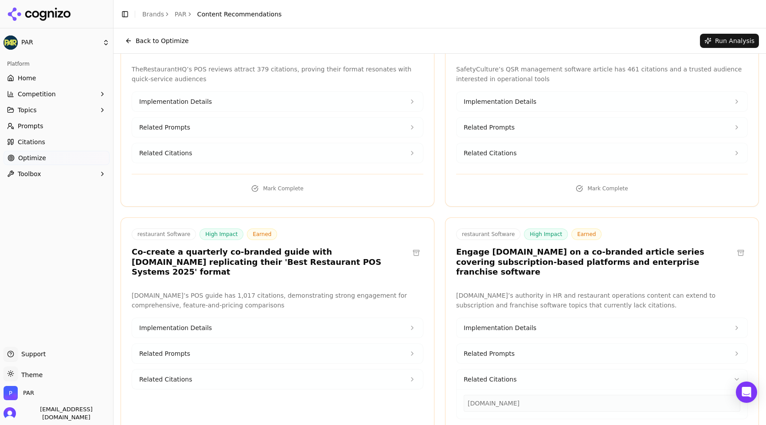
click at [49, 74] on link "Home" at bounding box center [57, 78] width 106 height 14
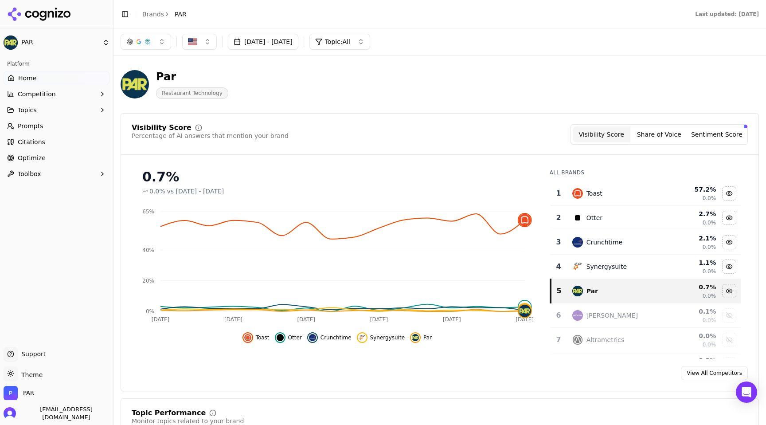
click at [178, 14] on span "PAR" at bounding box center [181, 14] width 12 height 9
click at [28, 394] on span "PAR" at bounding box center [28, 393] width 11 height 8
click at [154, 370] on button "Manage" at bounding box center [144, 370] width 35 height 11
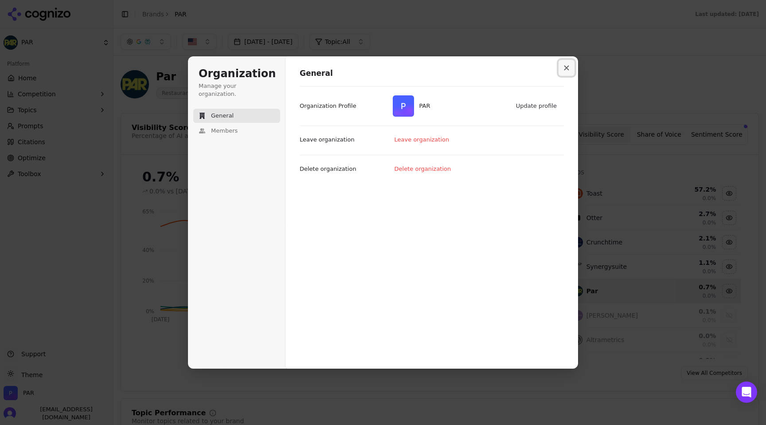
click at [565, 65] on button "Close modal" at bounding box center [567, 68] width 16 height 16
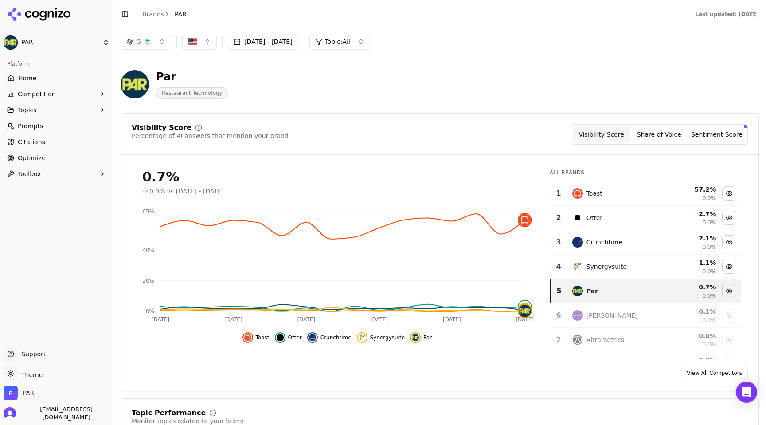
click at [106, 39] on html "PAR Platform Home Competition Topics Prompts Citations Optimize Toolbox Support…" at bounding box center [383, 212] width 766 height 425
click at [145, 55] on div "PAR ⌘ 1" at bounding box center [171, 56] width 109 height 18
click at [180, 92] on span "Restaurant Technology" at bounding box center [192, 93] width 72 height 12
click at [200, 74] on div "Par" at bounding box center [192, 77] width 72 height 14
click at [247, 40] on button "[DATE] - [DATE]" at bounding box center [263, 42] width 70 height 16
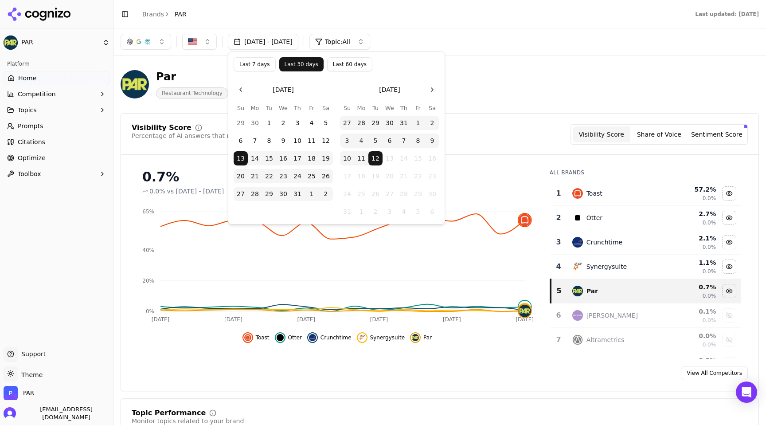
click at [212, 63] on div "Par Restaurant Technology" at bounding box center [440, 84] width 638 height 43
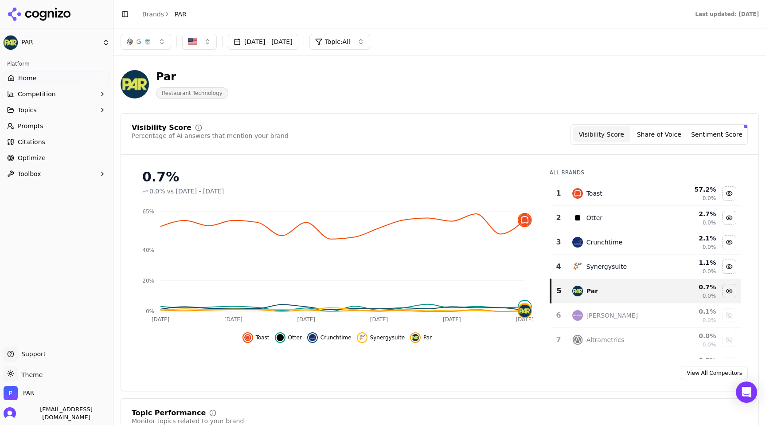
click at [350, 43] on span "Topic: All" at bounding box center [337, 41] width 25 height 9
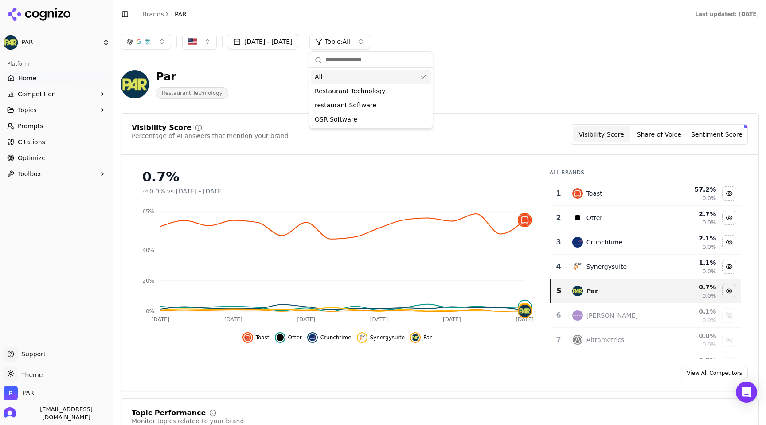
click at [341, 78] on div "All" at bounding box center [371, 77] width 120 height 14
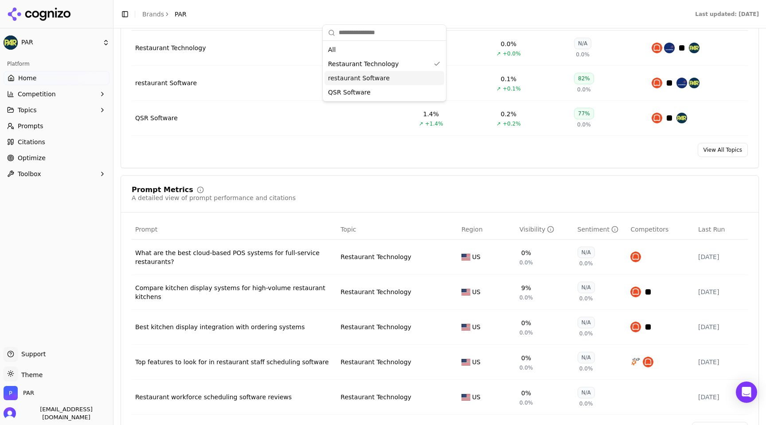
scroll to position [432, 0]
click at [254, 253] on div "What are the best cloud-based POS systems for full-service restaurants?" at bounding box center [234, 257] width 198 height 18
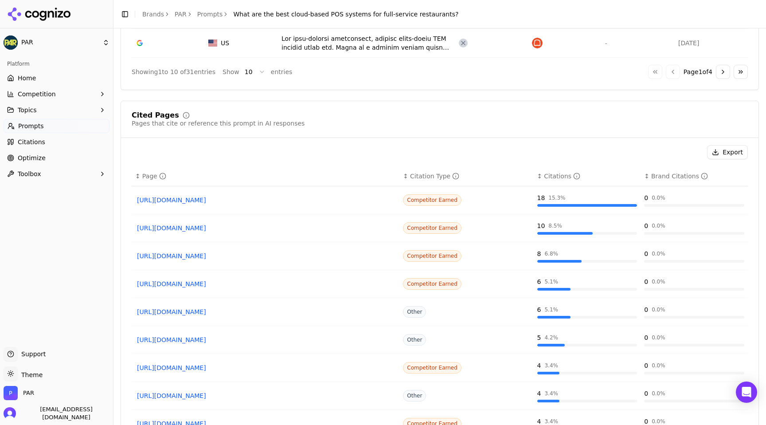
scroll to position [611, 0]
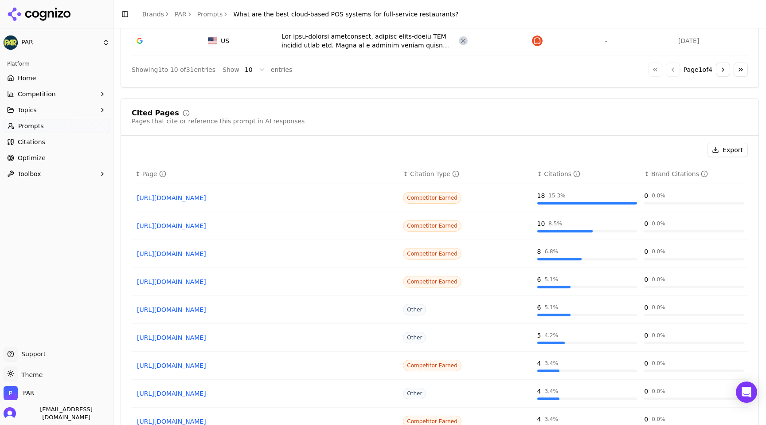
click at [281, 281] on link "[URL][DOMAIN_NAME]" at bounding box center [265, 281] width 257 height 9
click at [242, 311] on link "[URL][DOMAIN_NAME]" at bounding box center [265, 309] width 257 height 9
click at [245, 338] on link "[URL][DOMAIN_NAME]" at bounding box center [265, 337] width 257 height 9
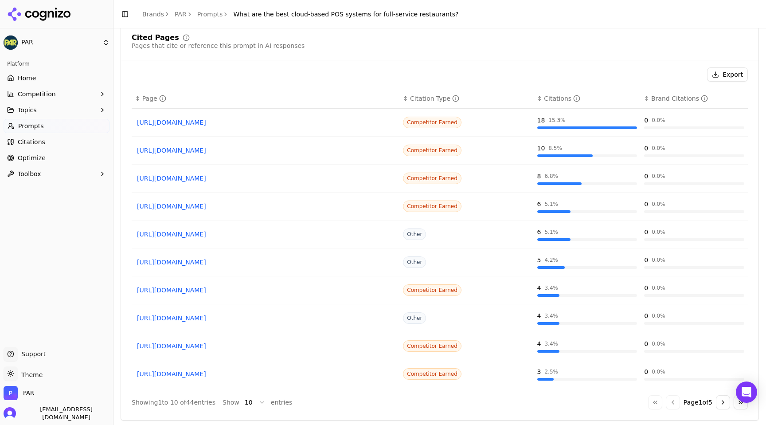
scroll to position [689, 0]
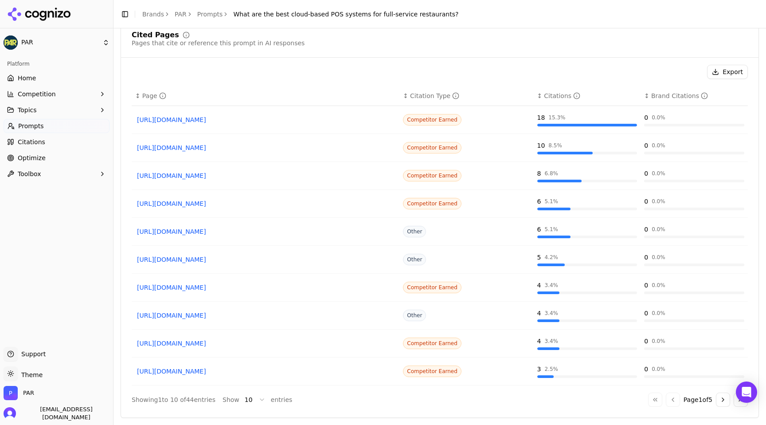
click at [724, 403] on button "Go to next page" at bounding box center [723, 399] width 14 height 14
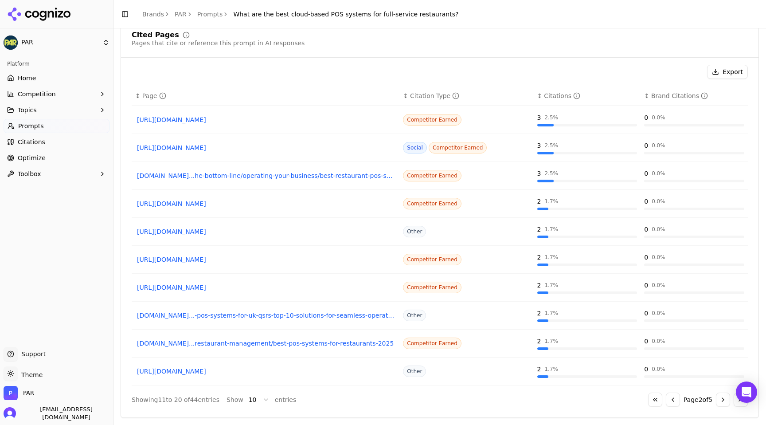
click at [259, 258] on link "[URL][DOMAIN_NAME]" at bounding box center [265, 259] width 257 height 9
click at [291, 342] on link "[DOMAIN_NAME]...restaurant-management/best-pos-systems-for-restaurants-2025" at bounding box center [265, 343] width 257 height 9
click at [722, 400] on button "Go to next page" at bounding box center [723, 399] width 14 height 14
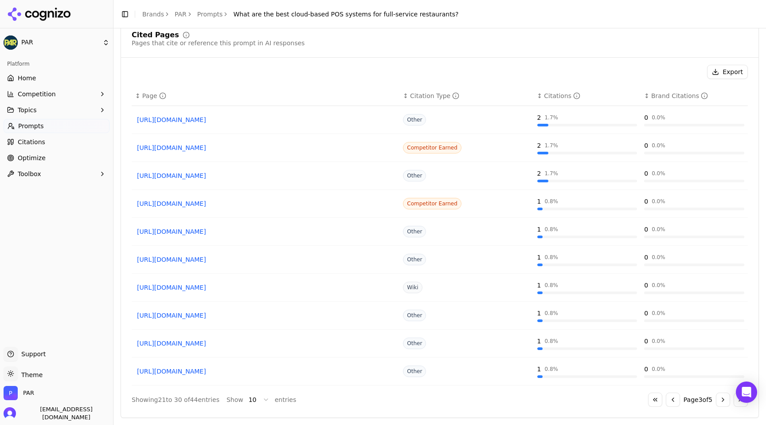
click at [300, 150] on link "[URL][DOMAIN_NAME]" at bounding box center [265, 147] width 257 height 9
click at [726, 400] on button "Go to next page" at bounding box center [723, 399] width 14 height 14
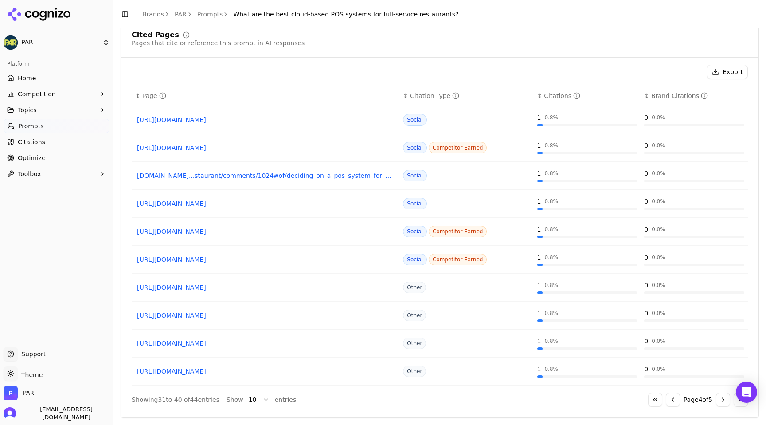
click at [247, 318] on link "[URL][DOMAIN_NAME]" at bounding box center [265, 315] width 257 height 9
click at [724, 399] on button "Go to next page" at bounding box center [723, 399] width 14 height 14
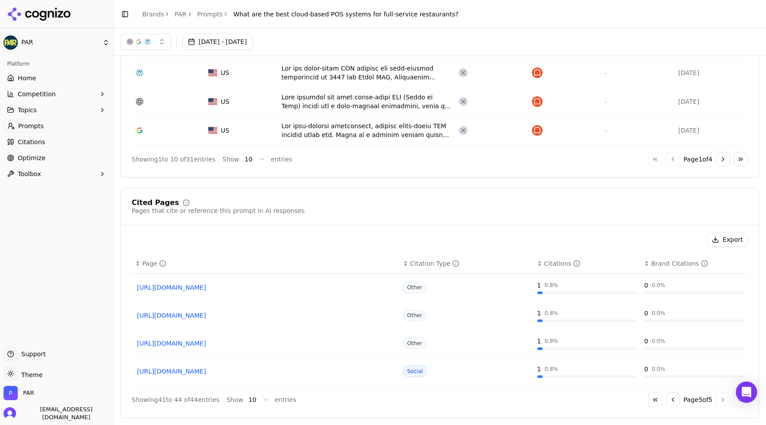
click at [227, 346] on link "[URL][DOMAIN_NAME]" at bounding box center [265, 343] width 257 height 9
click at [198, 376] on div "[URL][DOMAIN_NAME]" at bounding box center [265, 371] width 261 height 12
click at [197, 372] on link "[URL][DOMAIN_NAME]" at bounding box center [265, 371] width 257 height 9
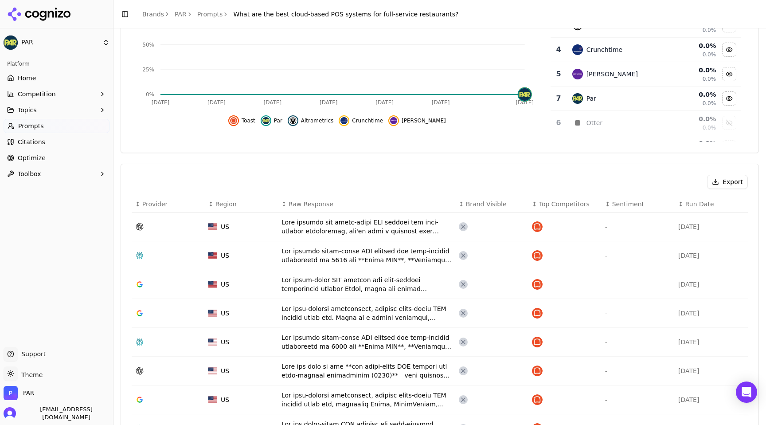
scroll to position [169, 0]
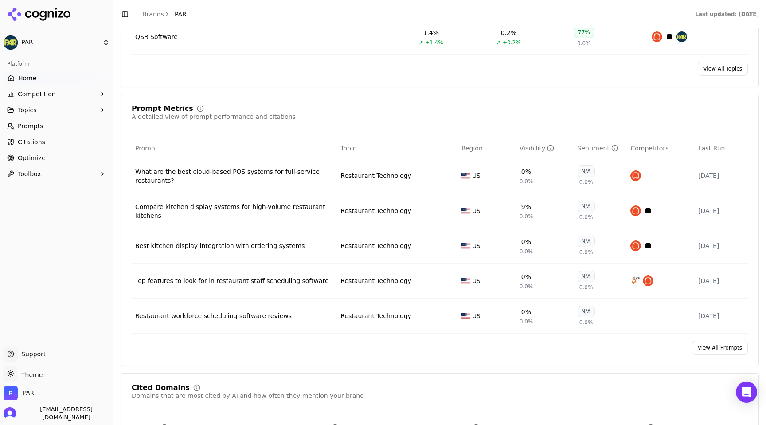
scroll to position [516, 0]
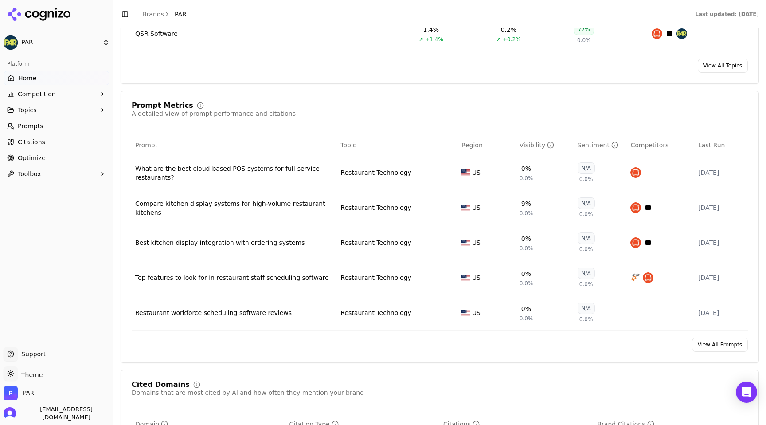
click at [718, 346] on link "View All Prompts" at bounding box center [720, 344] width 56 height 14
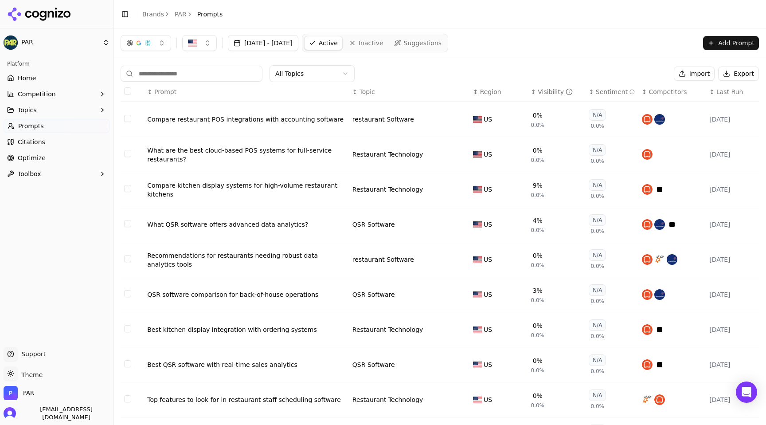
click at [281, 224] on div "What QSR software offers advanced data analytics?" at bounding box center [246, 224] width 198 height 9
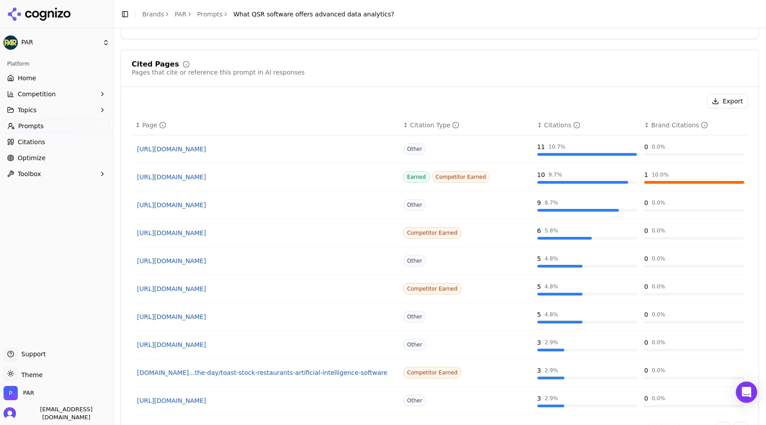
scroll to position [660, 0]
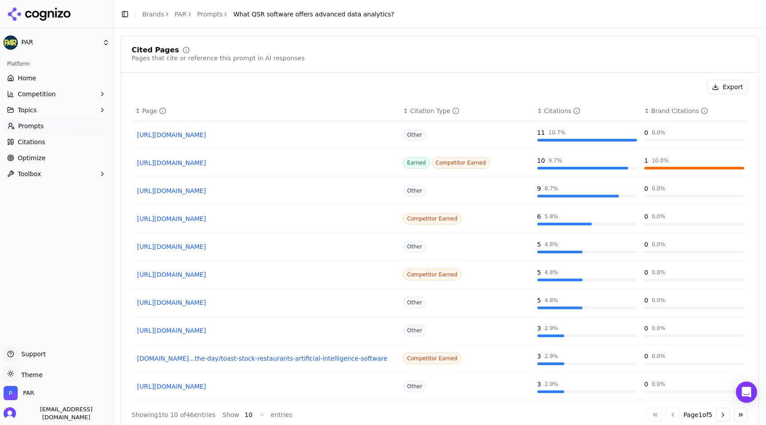
click at [290, 220] on link "[URL][DOMAIN_NAME]" at bounding box center [265, 218] width 257 height 9
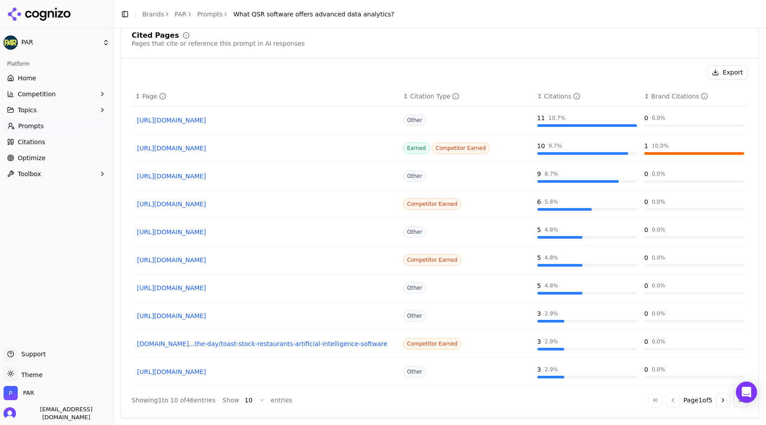
scroll to position [675, 0]
click at [722, 398] on button "Go to next page" at bounding box center [723, 399] width 14 height 14
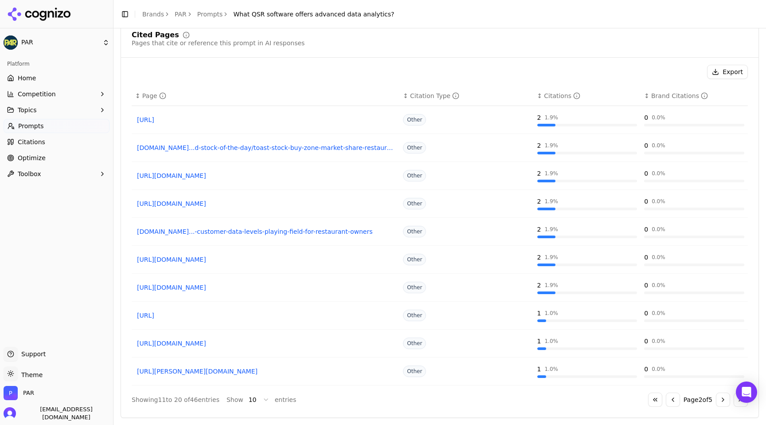
click at [239, 204] on link "[URL][DOMAIN_NAME]" at bounding box center [265, 203] width 257 height 9
click at [723, 402] on button "Go to next page" at bounding box center [723, 399] width 14 height 14
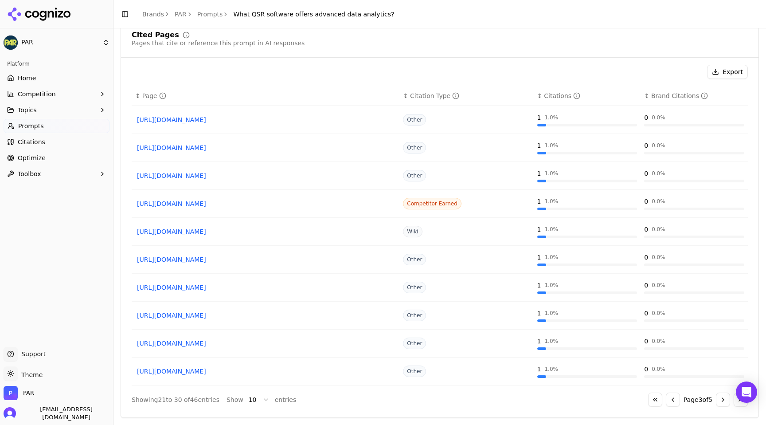
click at [669, 398] on button "Go to previous page" at bounding box center [673, 399] width 14 height 14
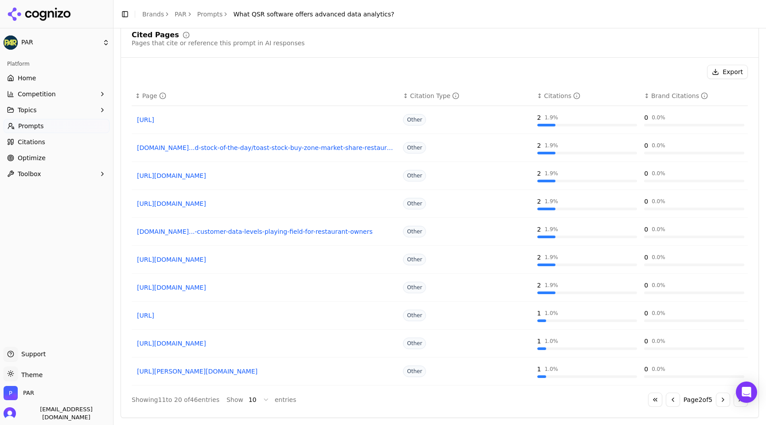
click at [669, 398] on button "Go to previous page" at bounding box center [673, 399] width 14 height 14
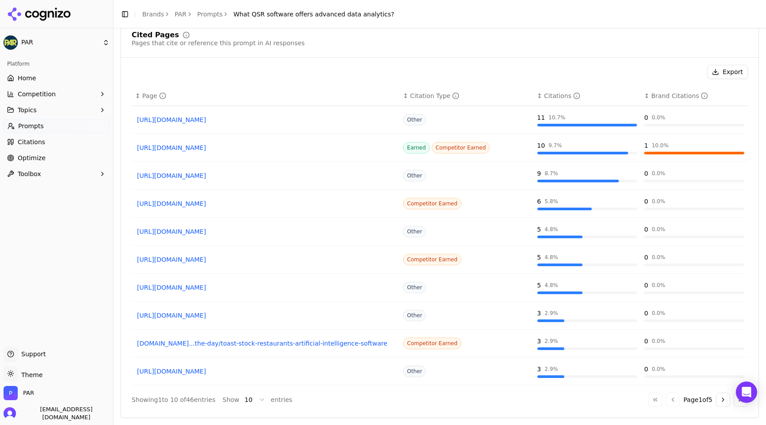
click at [722, 399] on button "Go to next page" at bounding box center [723, 399] width 14 height 14
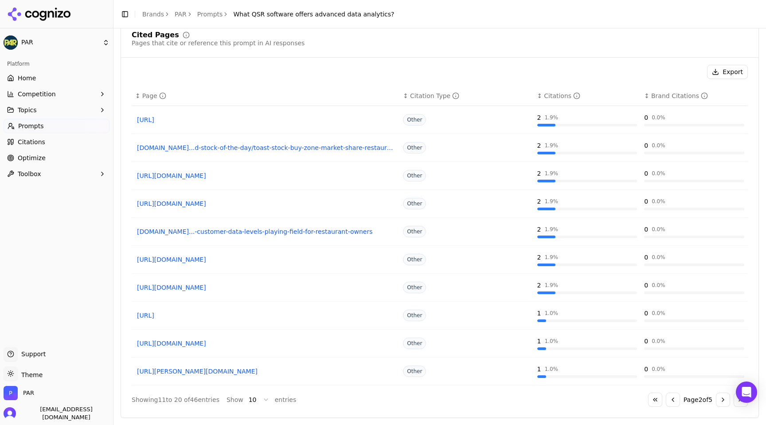
click at [722, 399] on button "Go to next page" at bounding box center [723, 399] width 14 height 14
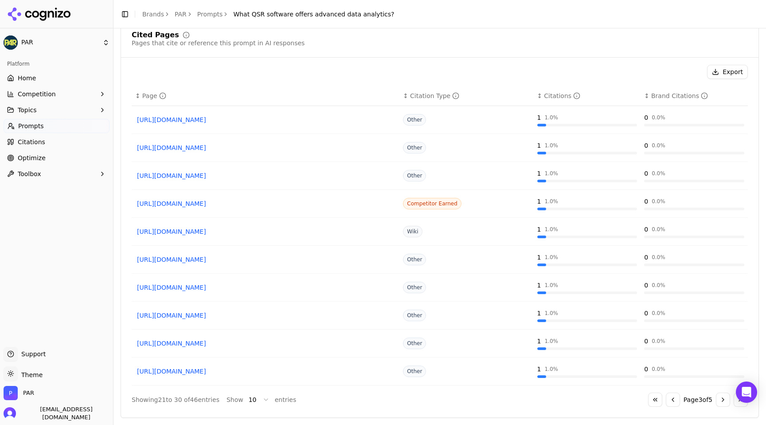
click at [720, 399] on button "Go to next page" at bounding box center [723, 399] width 14 height 14
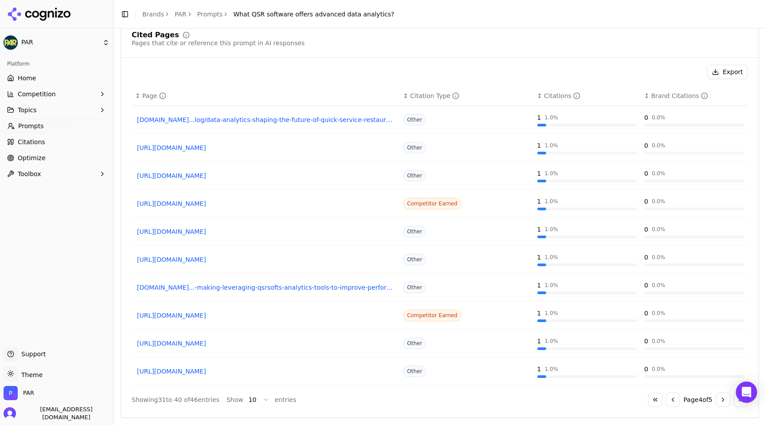
click at [721, 399] on button "Go to next page" at bounding box center [723, 399] width 14 height 14
